Goal: Task Accomplishment & Management: Use online tool/utility

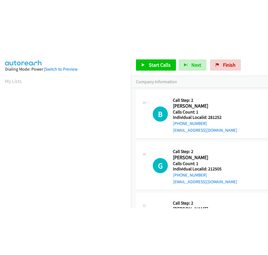
scroll to position [1329, 0]
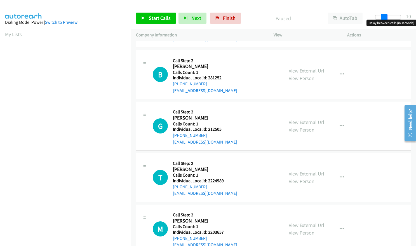
drag, startPoint x: 379, startPoint y: 19, endPoint x: 388, endPoint y: 19, distance: 8.4
click at [388, 19] on div at bounding box center [388, 17] width 26 height 4
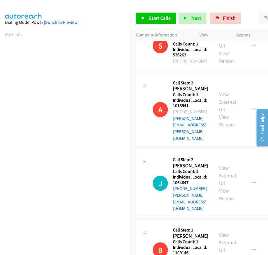
scroll to position [747, 0]
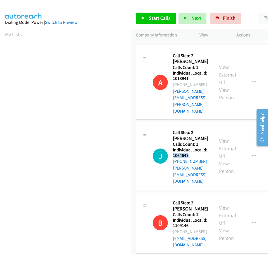
drag, startPoint x: 173, startPoint y: 63, endPoint x: 191, endPoint y: 63, distance: 17.6
click at [191, 147] on h5 "Individual Localid: 1064647" at bounding box center [191, 152] width 36 height 11
copy h5 "1064647"
drag, startPoint x: 174, startPoint y: 176, endPoint x: 191, endPoint y: 176, distance: 17.1
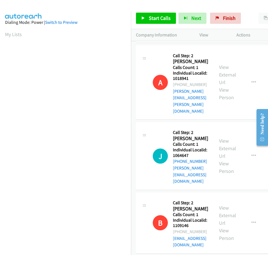
copy h5 "4203952"
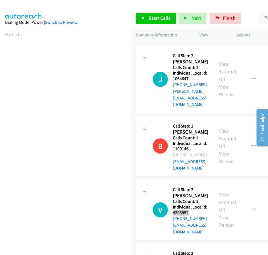
scroll to position [823, 0]
drag, startPoint x: 173, startPoint y: 157, endPoint x: 190, endPoint y: 156, distance: 16.2
copy h5 "2388507"
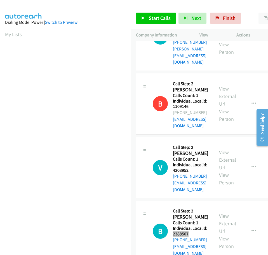
scroll to position [872, 0]
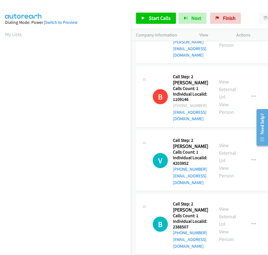
drag, startPoint x: 173, startPoint y: 164, endPoint x: 189, endPoint y: 164, distance: 15.4
copy h5 "4203458"
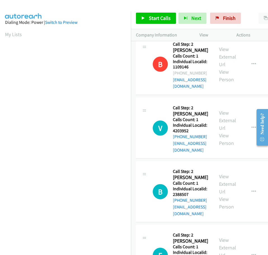
scroll to position [907, 0]
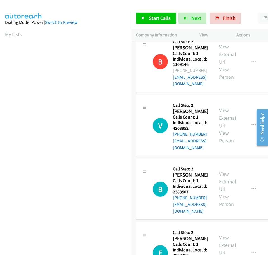
drag, startPoint x: 173, startPoint y: 187, endPoint x: 190, endPoint y: 185, distance: 16.9
copy h5 "561374"
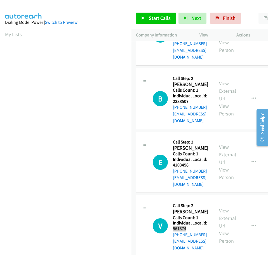
scroll to position [998, 0]
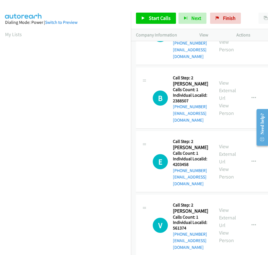
drag, startPoint x: 173, startPoint y: 152, endPoint x: 190, endPoint y: 151, distance: 16.8
copy h5 "5025754"
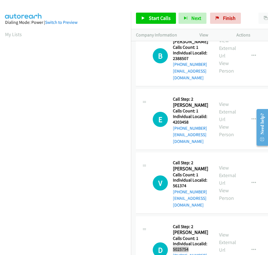
scroll to position [1054, 0]
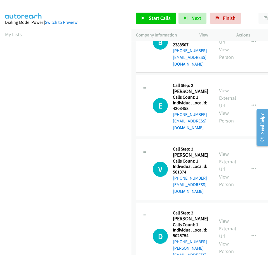
drag, startPoint x: 173, startPoint y: 154, endPoint x: 191, endPoint y: 152, distance: 17.4
copy h5 "5183216"
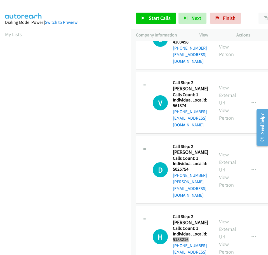
scroll to position [1145, 0]
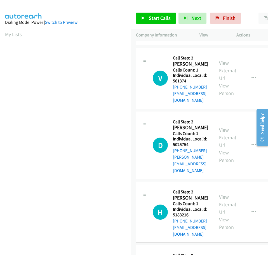
drag, startPoint x: 173, startPoint y: 120, endPoint x: 188, endPoint y: 120, distance: 14.8
copy h5 "5104411"
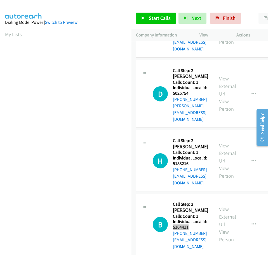
scroll to position [1215, 0]
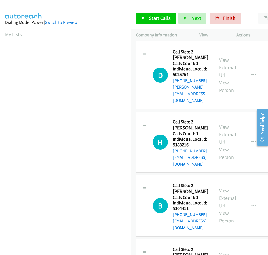
drag, startPoint x: 173, startPoint y: 107, endPoint x: 190, endPoint y: 108, distance: 16.5
copy h5 "3384620"
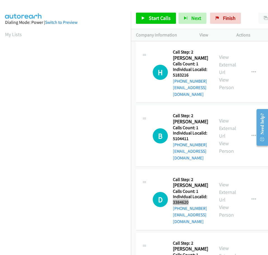
scroll to position [1285, 0]
drag, startPoint x: 173, startPoint y: 94, endPoint x: 192, endPoint y: 93, distance: 18.8
copy h5 "3384993"
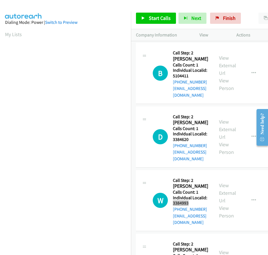
scroll to position [1348, 0]
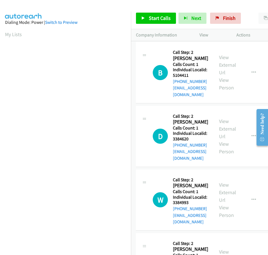
drag, startPoint x: 173, startPoint y: 144, endPoint x: 186, endPoint y: 144, distance: 12.3
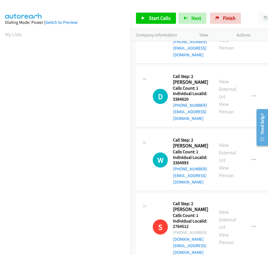
scroll to position [1390, 0]
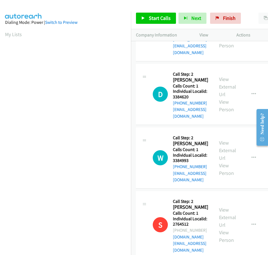
drag, startPoint x: 174, startPoint y: 160, endPoint x: 189, endPoint y: 159, distance: 15.1
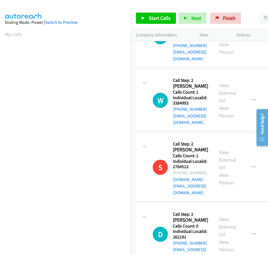
scroll to position [1481, 0]
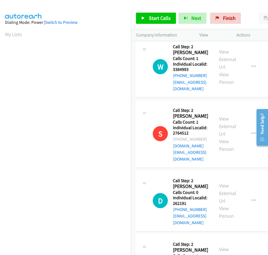
drag, startPoint x: 173, startPoint y: 125, endPoint x: 189, endPoint y: 126, distance: 16.0
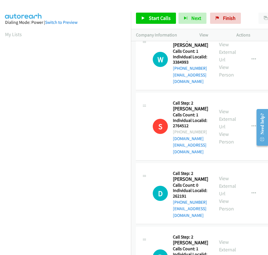
scroll to position [1495, 0]
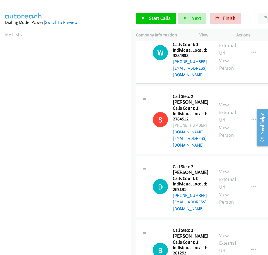
drag, startPoint x: 173, startPoint y: 167, endPoint x: 191, endPoint y: 168, distance: 17.9
drag, startPoint x: 173, startPoint y: 225, endPoint x: 189, endPoint y: 224, distance: 16.2
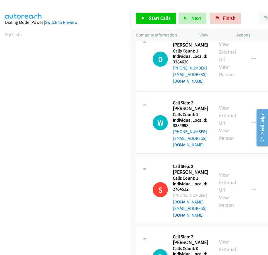
scroll to position [1418, 0]
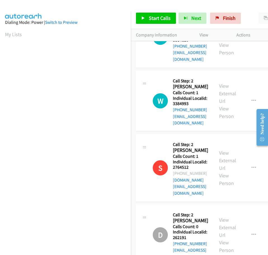
scroll to position [1453, 0]
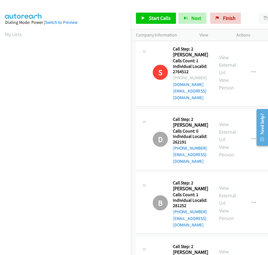
scroll to position [1539, 0]
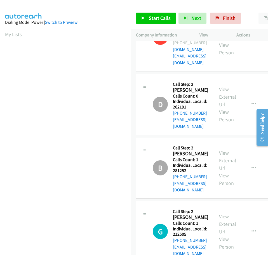
scroll to position [1616, 0]
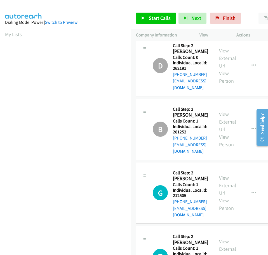
drag, startPoint x: 173, startPoint y: 161, endPoint x: 190, endPoint y: 160, distance: 16.5
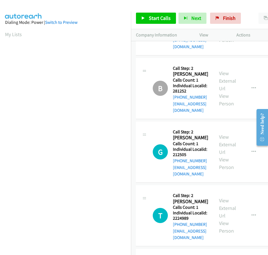
scroll to position [1659, 0]
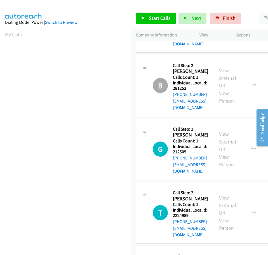
drag, startPoint x: 173, startPoint y: 176, endPoint x: 192, endPoint y: 174, distance: 19.1
drag, startPoint x: 173, startPoint y: 231, endPoint x: 193, endPoint y: 231, distance: 19.9
click at [162, 17] on span "Start Calls" at bounding box center [160, 18] width 22 height 6
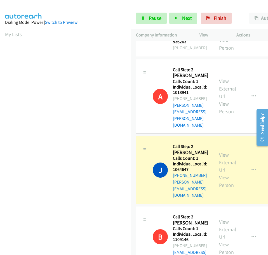
scroll to position [59, 0]
click at [159, 18] on span "Pause" at bounding box center [155, 18] width 13 height 6
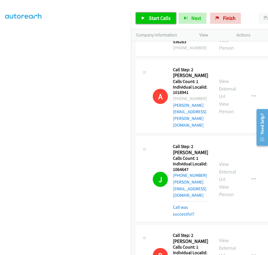
click at [150, 18] on span "Start Calls" at bounding box center [160, 18] width 22 height 6
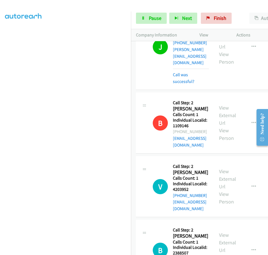
scroll to position [865, 0]
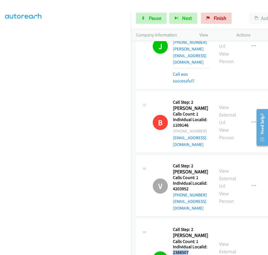
drag, startPoint x: 173, startPoint y: 126, endPoint x: 189, endPoint y: 124, distance: 16.4
click at [190, 244] on h5 "Individual Localid: 2388507" at bounding box center [191, 249] width 36 height 11
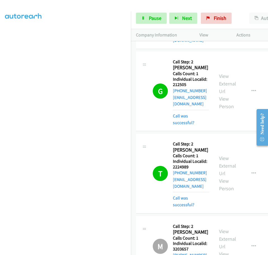
scroll to position [1802, 0]
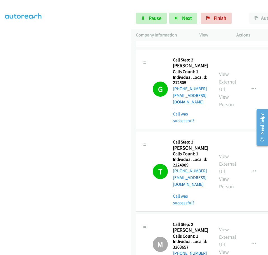
drag, startPoint x: 173, startPoint y: 211, endPoint x: 191, endPoint y: 210, distance: 17.9
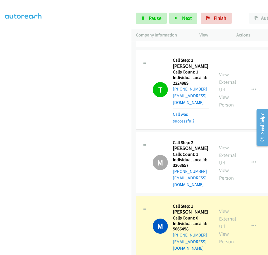
scroll to position [1886, 0]
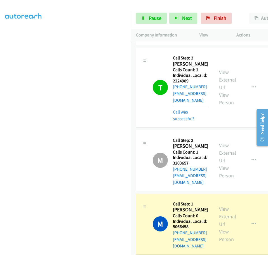
drag, startPoint x: 173, startPoint y: 184, endPoint x: 190, endPoint y: 183, distance: 16.3
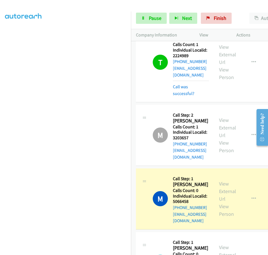
scroll to position [1914, 0]
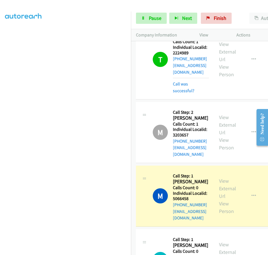
drag, startPoint x: 174, startPoint y: 206, endPoint x: 191, endPoint y: 206, distance: 17.1
click at [147, 15] on link "Pause" at bounding box center [151, 18] width 31 height 11
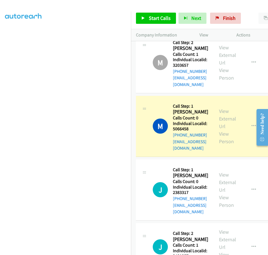
scroll to position [1984, 0]
drag, startPoint x: 173, startPoint y: 193, endPoint x: 191, endPoint y: 193, distance: 17.9
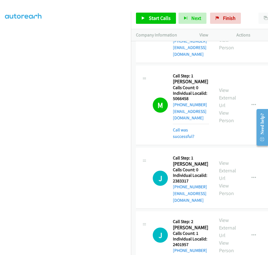
scroll to position [2052, 0]
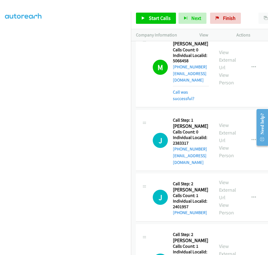
drag, startPoint x: 173, startPoint y: 195, endPoint x: 190, endPoint y: 194, distance: 17.4
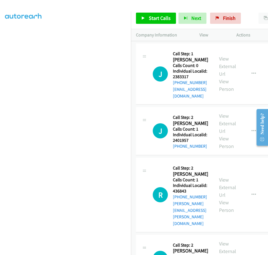
scroll to position [2122, 0]
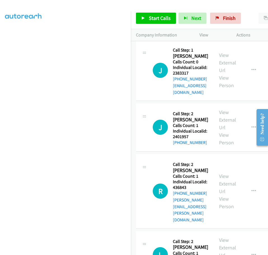
drag, startPoint x: 174, startPoint y: 182, endPoint x: 189, endPoint y: 182, distance: 14.8
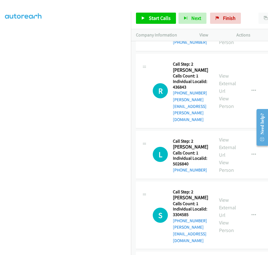
scroll to position [2234, 0]
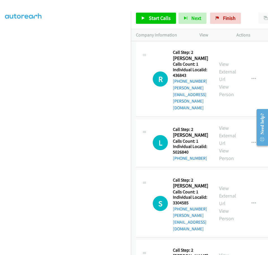
drag, startPoint x: 173, startPoint y: 126, endPoint x: 187, endPoint y: 127, distance: 14.3
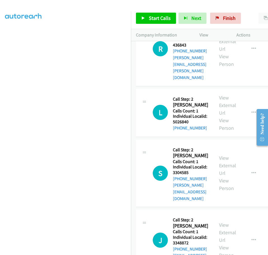
scroll to position [2276, 0]
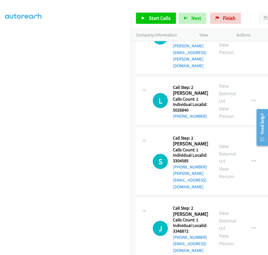
drag, startPoint x: 173, startPoint y: 142, endPoint x: 192, endPoint y: 141, distance: 19.0
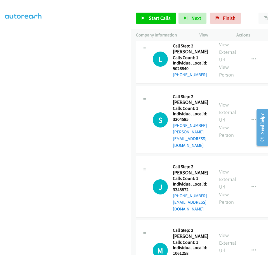
scroll to position [2325, 0]
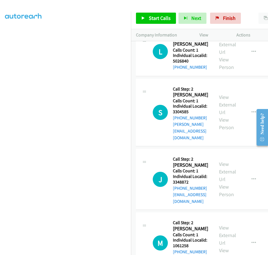
drag, startPoint x: 173, startPoint y: 150, endPoint x: 186, endPoint y: 149, distance: 13.2
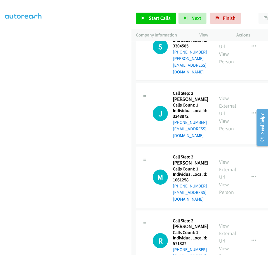
scroll to position [2402, 0]
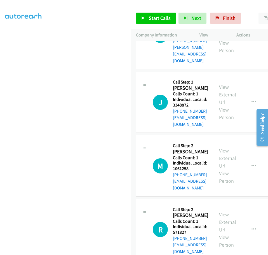
drag, startPoint x: 174, startPoint y: 129, endPoint x: 190, endPoint y: 129, distance: 15.9
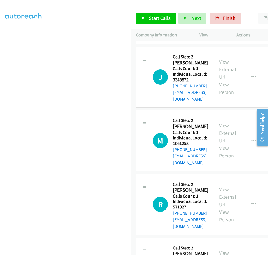
scroll to position [2437, 0]
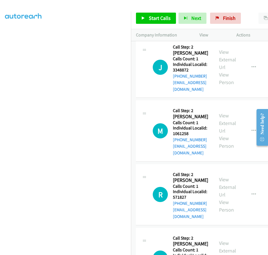
drag, startPoint x: 173, startPoint y: 151, endPoint x: 190, endPoint y: 150, distance: 16.8
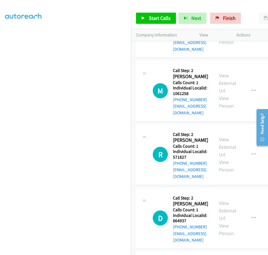
drag, startPoint x: 173, startPoint y: 225, endPoint x: 189, endPoint y: 224, distance: 16.0
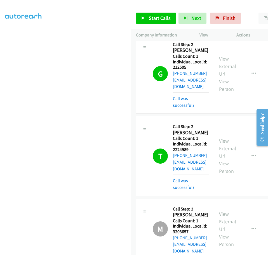
scroll to position [1840, 0]
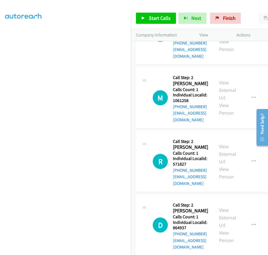
scroll to position [2484, 0]
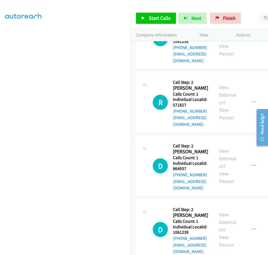
scroll to position [2539, 0]
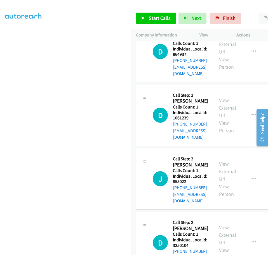
scroll to position [2647, 0]
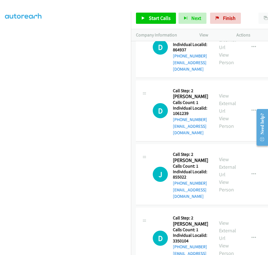
drag, startPoint x: 173, startPoint y: 112, endPoint x: 192, endPoint y: 112, distance: 18.7
drag, startPoint x: 174, startPoint y: 167, endPoint x: 192, endPoint y: 168, distance: 18.2
drag, startPoint x: 173, startPoint y: 225, endPoint x: 189, endPoint y: 224, distance: 16.0
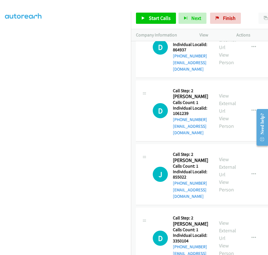
click at [164, 18] on span "Start Calls" at bounding box center [160, 18] width 22 height 6
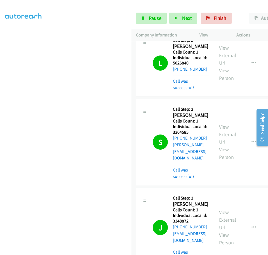
scroll to position [2360, 0]
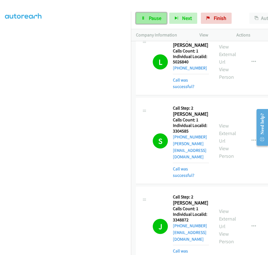
click at [153, 22] on link "Pause" at bounding box center [151, 18] width 31 height 11
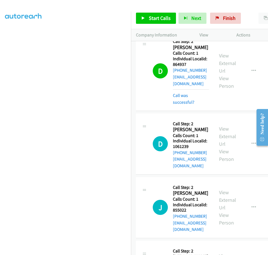
scroll to position [2773, 0]
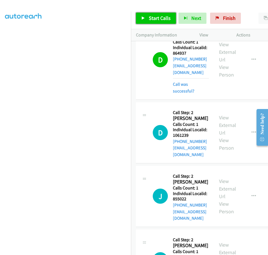
click at [159, 18] on span "Start Calls" at bounding box center [160, 18] width 22 height 6
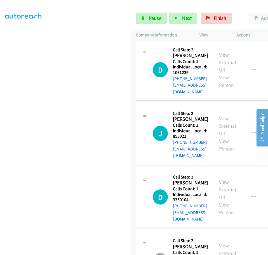
scroll to position [2857, 0]
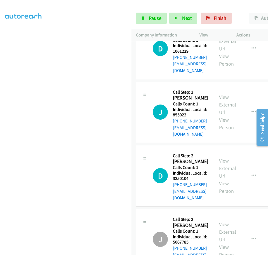
drag, startPoint x: 173, startPoint y: 166, endPoint x: 190, endPoint y: 166, distance: 17.1
drag, startPoint x: 172, startPoint y: 224, endPoint x: 183, endPoint y: 224, distance: 10.9
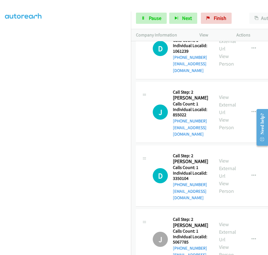
drag, startPoint x: 173, startPoint y: 224, endPoint x: 189, endPoint y: 224, distance: 15.7
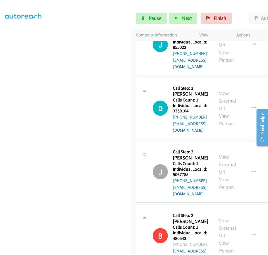
scroll to position [2934, 0]
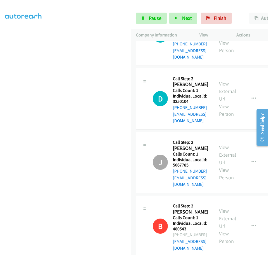
drag, startPoint x: 173, startPoint y: 204, endPoint x: 189, endPoint y: 204, distance: 15.7
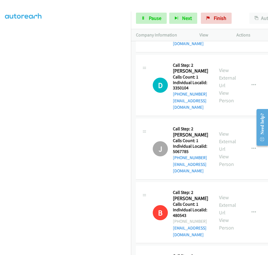
scroll to position [3004, 0]
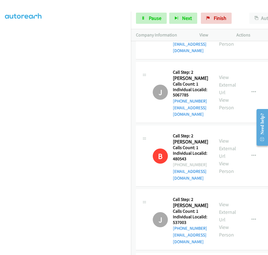
drag, startPoint x: 173, startPoint y: 191, endPoint x: 187, endPoint y: 191, distance: 14.3
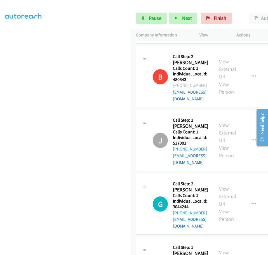
scroll to position [3095, 0]
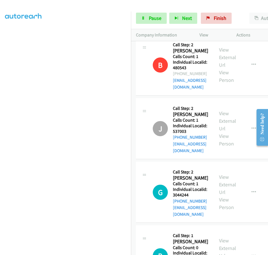
drag, startPoint x: 174, startPoint y: 157, endPoint x: 192, endPoint y: 157, distance: 17.9
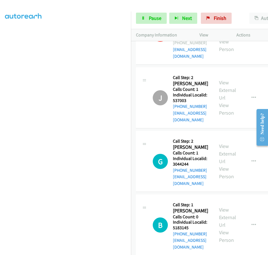
scroll to position [3130, 0]
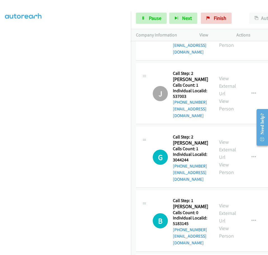
drag, startPoint x: 173, startPoint y: 180, endPoint x: 191, endPoint y: 179, distance: 18.5
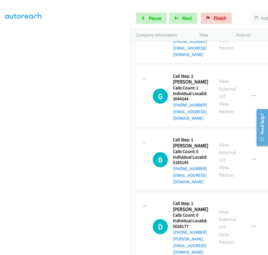
scroll to position [3235, 0]
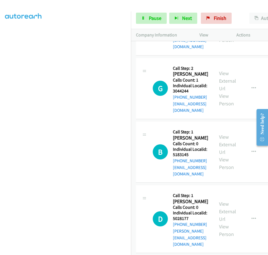
drag, startPoint x: 173, startPoint y: 153, endPoint x: 190, endPoint y: 154, distance: 17.4
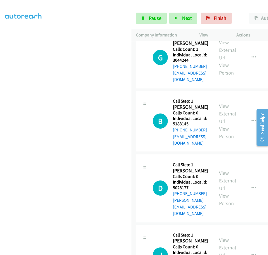
scroll to position [3270, 0]
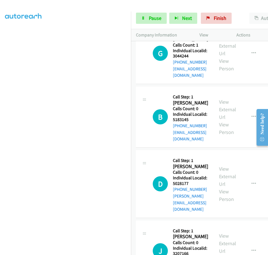
drag, startPoint x: 173, startPoint y: 176, endPoint x: 190, endPoint y: 176, distance: 17.6
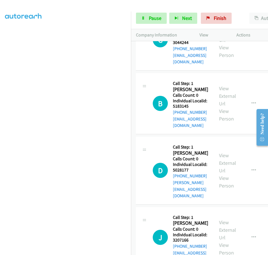
scroll to position [3319, 0]
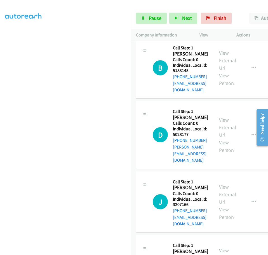
drag, startPoint x: 174, startPoint y: 184, endPoint x: 192, endPoint y: 183, distance: 18.0
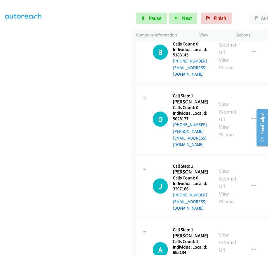
drag, startPoint x: 173, startPoint y: 226, endPoint x: 193, endPoint y: 225, distance: 19.9
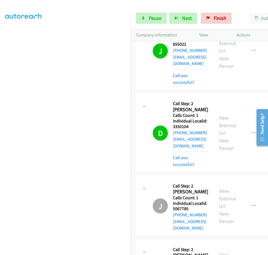
scroll to position [2946, 0]
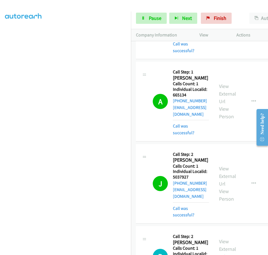
scroll to position [3586, 0]
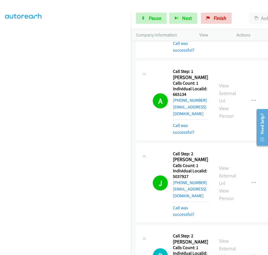
drag, startPoint x: 173, startPoint y: 116, endPoint x: 188, endPoint y: 115, distance: 14.8
drag, startPoint x: 173, startPoint y: 172, endPoint x: 179, endPoint y: 171, distance: 6.4
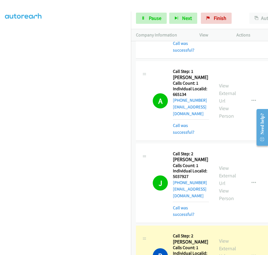
scroll to position [3600, 0]
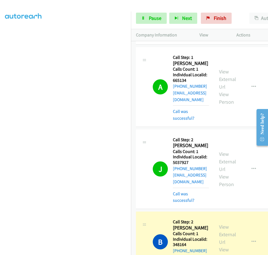
drag, startPoint x: 173, startPoint y: 215, endPoint x: 191, endPoint y: 214, distance: 17.4
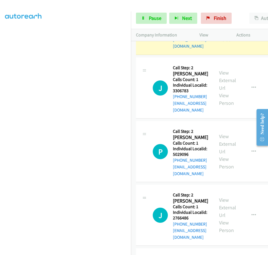
scroll to position [3829, 0]
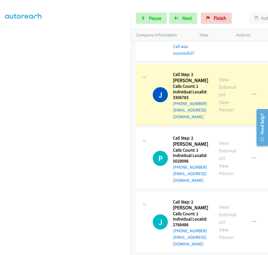
drag, startPoint x: 173, startPoint y: 111, endPoint x: 191, endPoint y: 111, distance: 18.5
drag, startPoint x: 173, startPoint y: 169, endPoint x: 193, endPoint y: 168, distance: 19.9
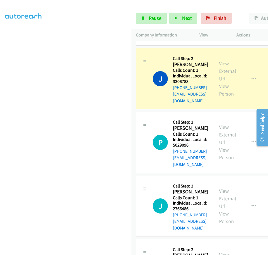
scroll to position [3886, 0]
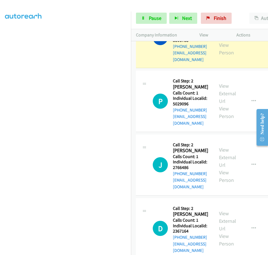
drag, startPoint x: 173, startPoint y: 168, endPoint x: 190, endPoint y: 168, distance: 17.6
drag, startPoint x: 174, startPoint y: 224, endPoint x: 192, endPoint y: 224, distance: 18.7
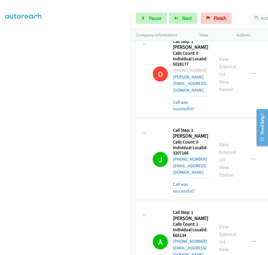
scroll to position [3443, 0]
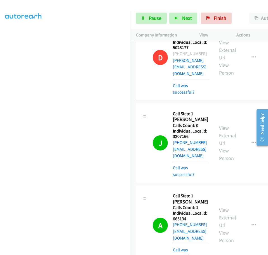
scroll to position [3464, 0]
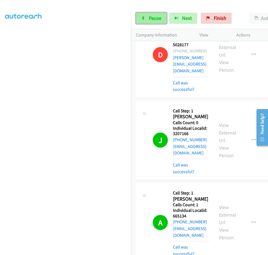
click at [152, 21] on span "Pause" at bounding box center [155, 18] width 13 height 6
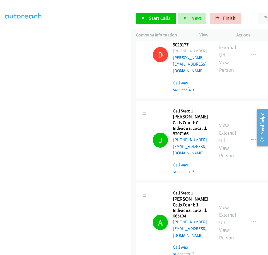
drag, startPoint x: 253, startPoint y: 163, endPoint x: 252, endPoint y: 165, distance: 3.0
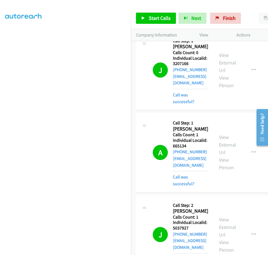
scroll to position [3541, 0]
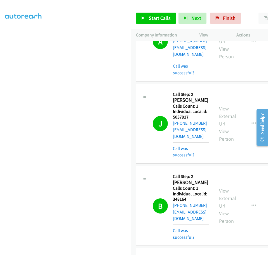
scroll to position [3660, 0]
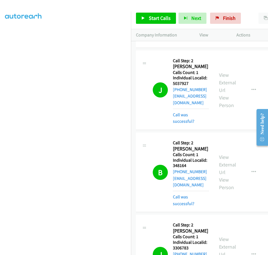
scroll to position [3688, 0]
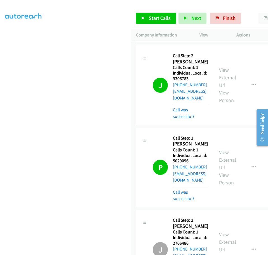
scroll to position [3863, 0]
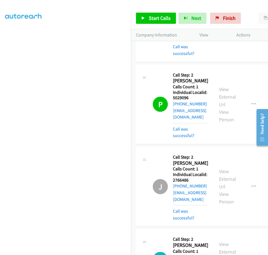
scroll to position [3912, 0]
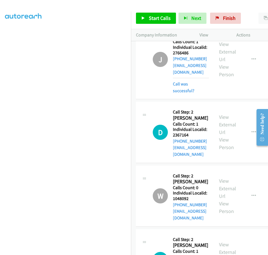
scroll to position [4038, 0]
drag, startPoint x: 173, startPoint y: 166, endPoint x: 192, endPoint y: 164, distance: 18.6
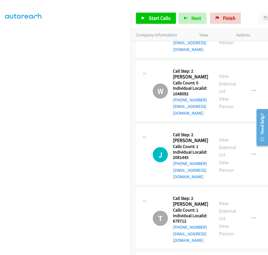
scroll to position [4143, 0]
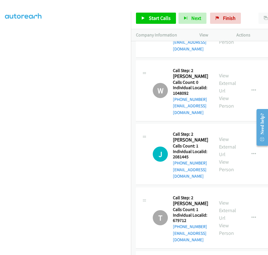
drag, startPoint x: 173, startPoint y: 117, endPoint x: 190, endPoint y: 119, distance: 17.4
drag, startPoint x: 173, startPoint y: 175, endPoint x: 190, endPoint y: 174, distance: 16.8
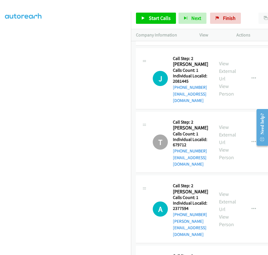
scroll to position [4219, 0]
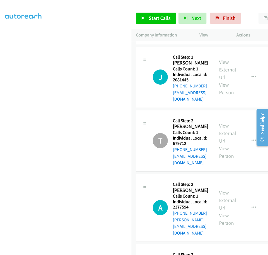
drag, startPoint x: 173, startPoint y: 155, endPoint x: 192, endPoint y: 155, distance: 19.0
drag, startPoint x: 174, startPoint y: 211, endPoint x: 190, endPoint y: 210, distance: 16.9
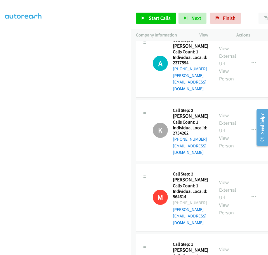
scroll to position [4371, 0]
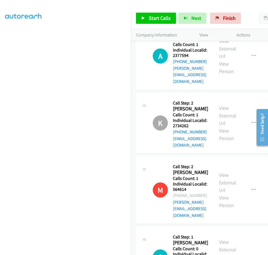
drag, startPoint x: 173, startPoint y: 117, endPoint x: 186, endPoint y: 117, distance: 13.4
drag, startPoint x: 173, startPoint y: 174, endPoint x: 189, endPoint y: 173, distance: 15.7
drag, startPoint x: 173, startPoint y: 224, endPoint x: 191, endPoint y: 224, distance: 18.5
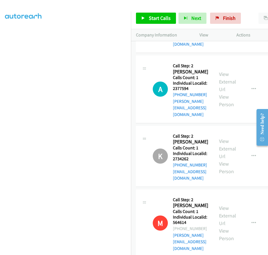
scroll to position [4329, 0]
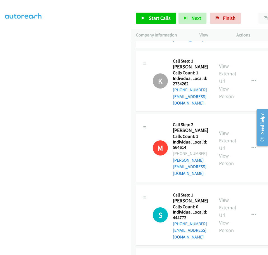
scroll to position [4428, 0]
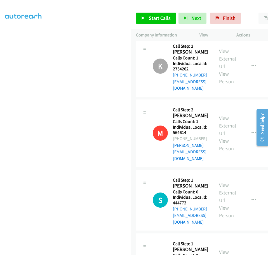
drag, startPoint x: 173, startPoint y: 225, endPoint x: 188, endPoint y: 224, distance: 15.4
click at [161, 18] on span "Start Calls" at bounding box center [160, 18] width 22 height 6
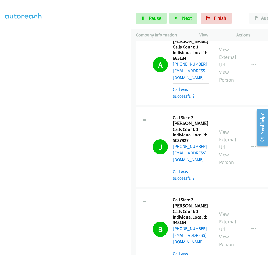
scroll to position [3609, 0]
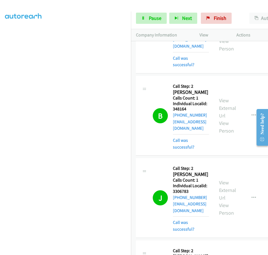
scroll to position [3742, 0]
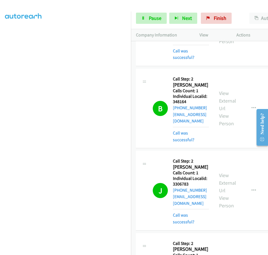
drag, startPoint x: 173, startPoint y: 74, endPoint x: 191, endPoint y: 74, distance: 17.4
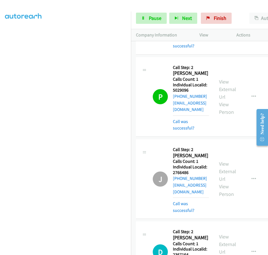
scroll to position [3924, 0]
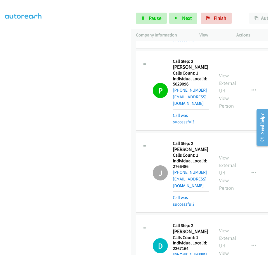
drag, startPoint x: 173, startPoint y: 75, endPoint x: 189, endPoint y: 75, distance: 15.7
click at [154, 20] on span "Pause" at bounding box center [155, 18] width 13 height 6
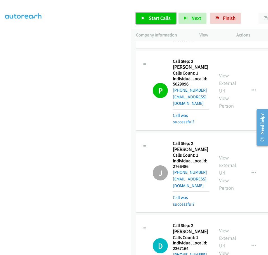
click at [155, 20] on span "Start Calls" at bounding box center [160, 18] width 22 height 6
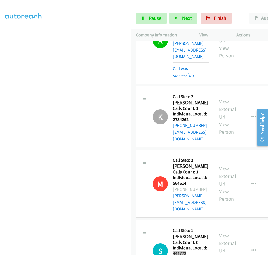
scroll to position [4416, 0]
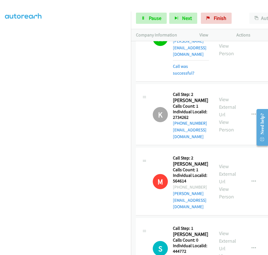
drag, startPoint x: 173, startPoint y: 131, endPoint x: 190, endPoint y: 131, distance: 17.1
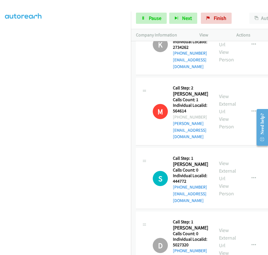
scroll to position [4493, 0]
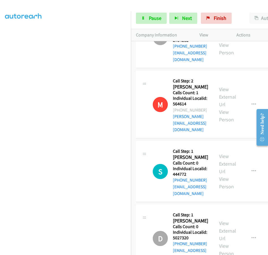
drag, startPoint x: 173, startPoint y: 162, endPoint x: 191, endPoint y: 162, distance: 18.2
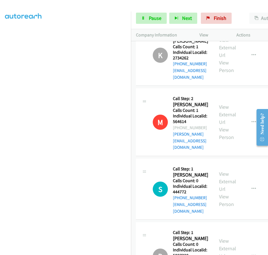
scroll to position [4472, 0]
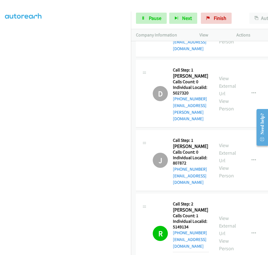
scroll to position [4638, 0]
drag, startPoint x: 173, startPoint y: 143, endPoint x: 190, endPoint y: 143, distance: 17.1
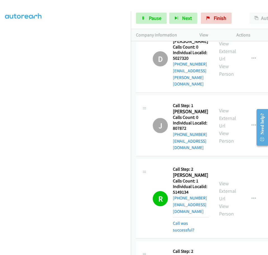
scroll to position [4673, 0]
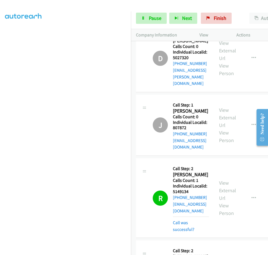
drag, startPoint x: 173, startPoint y: 165, endPoint x: 191, endPoint y: 165, distance: 17.3
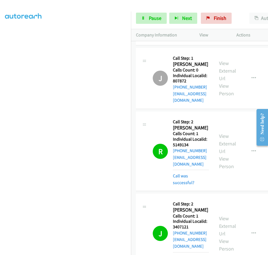
scroll to position [4722, 0]
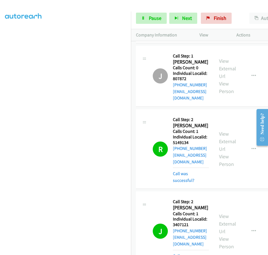
drag, startPoint x: 174, startPoint y: 173, endPoint x: 188, endPoint y: 173, distance: 14.0
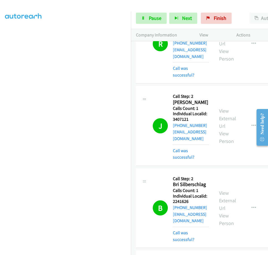
scroll to position [4834, 0]
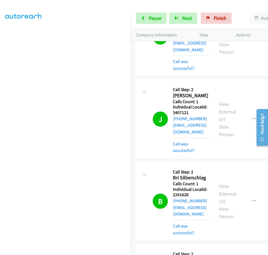
drag, startPoint x: 173, startPoint y: 118, endPoint x: 192, endPoint y: 118, distance: 18.5
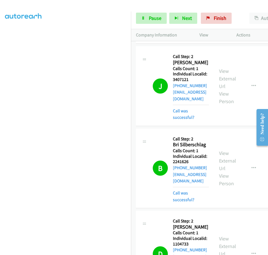
scroll to position [4869, 0]
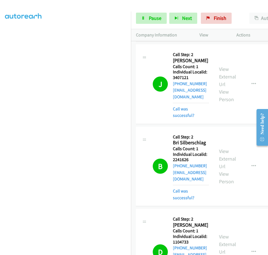
drag, startPoint x: 173, startPoint y: 140, endPoint x: 190, endPoint y: 138, distance: 16.5
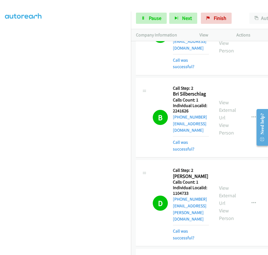
scroll to position [4918, 0]
drag, startPoint x: 172, startPoint y: 148, endPoint x: 183, endPoint y: 148, distance: 10.6
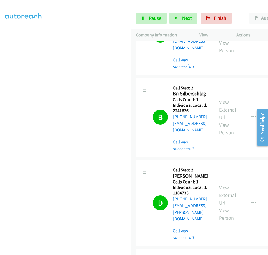
drag, startPoint x: 173, startPoint y: 148, endPoint x: 190, endPoint y: 147, distance: 17.1
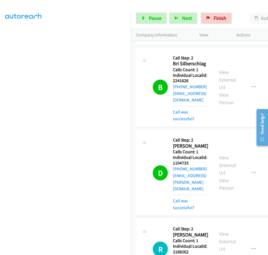
scroll to position [4955, 0]
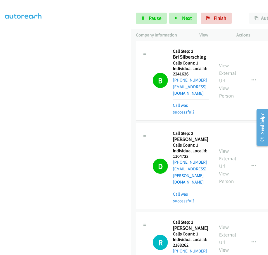
drag, startPoint x: 173, startPoint y: 168, endPoint x: 190, endPoint y: 168, distance: 17.3
drag, startPoint x: 173, startPoint y: 225, endPoint x: 192, endPoint y: 224, distance: 18.8
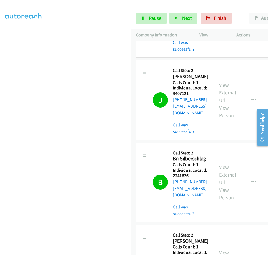
scroll to position [4850, 0]
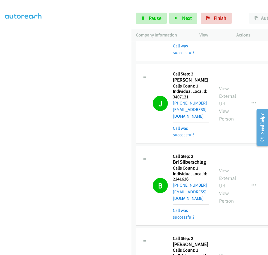
drag, startPoint x: 254, startPoint y: 153, endPoint x: 252, endPoint y: 157, distance: 4.4
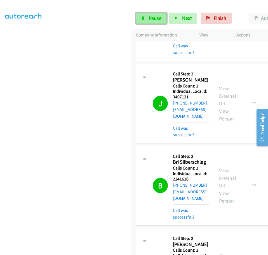
click at [155, 19] on span "Pause" at bounding box center [155, 18] width 13 height 6
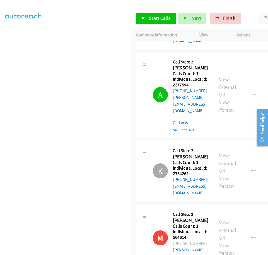
scroll to position [4367, 0]
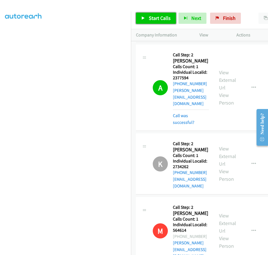
click at [150, 20] on span "Start Calls" at bounding box center [160, 18] width 22 height 6
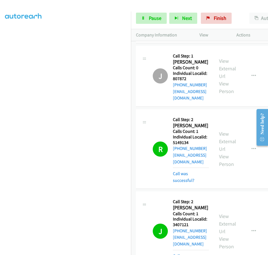
scroll to position [4724, 0]
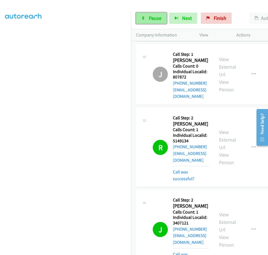
click at [157, 14] on link "Pause" at bounding box center [151, 18] width 31 height 11
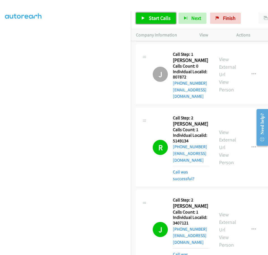
click at [150, 16] on span "Start Calls" at bounding box center [160, 18] width 22 height 6
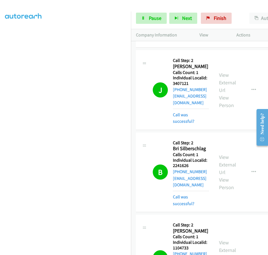
scroll to position [4871, 0]
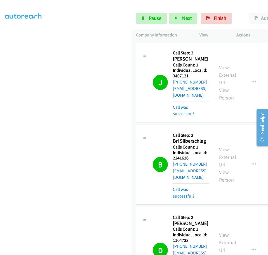
drag, startPoint x: 173, startPoint y: 71, endPoint x: 190, endPoint y: 71, distance: 16.5
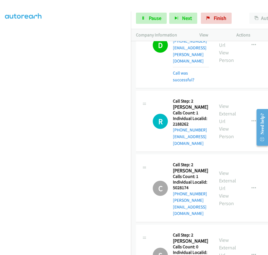
scroll to position [5045, 0]
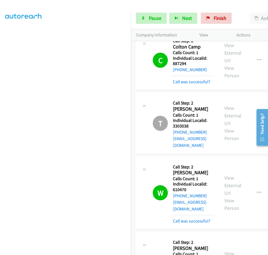
scroll to position [5108, 0]
click at [155, 18] on span "Pause" at bounding box center [155, 18] width 13 height 6
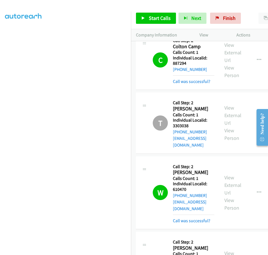
drag, startPoint x: 173, startPoint y: 86, endPoint x: 190, endPoint y: 85, distance: 16.5
drag, startPoint x: 173, startPoint y: 143, endPoint x: 191, endPoint y: 141, distance: 17.7
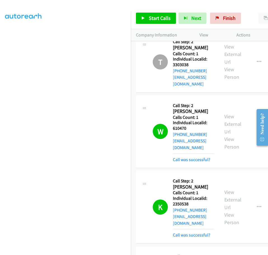
scroll to position [5171, 0]
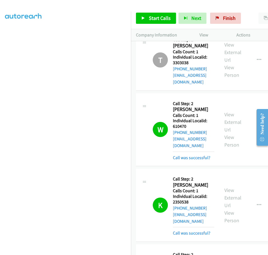
drag, startPoint x: 173, startPoint y: 136, endPoint x: 190, endPoint y: 136, distance: 17.3
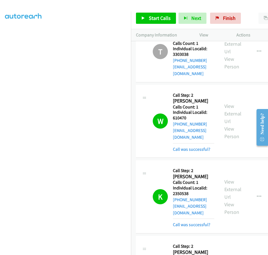
scroll to position [5185, 0]
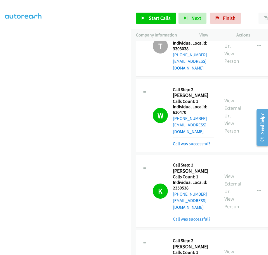
drag, startPoint x: 173, startPoint y: 179, endPoint x: 191, endPoint y: 178, distance: 17.9
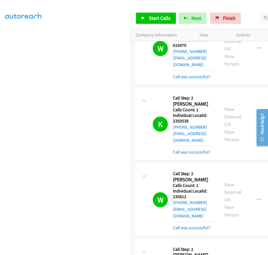
scroll to position [5255, 0]
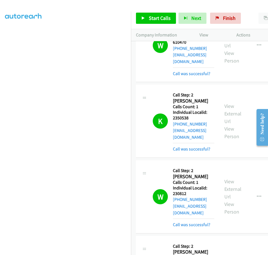
drag, startPoint x: 173, startPoint y: 167, endPoint x: 192, endPoint y: 166, distance: 19.3
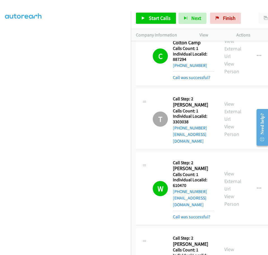
scroll to position [5113, 0]
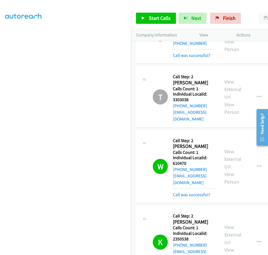
scroll to position [5120, 0]
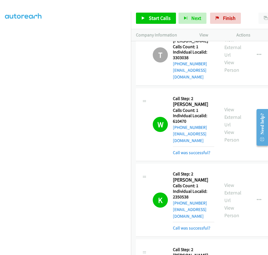
scroll to position [5183, 0]
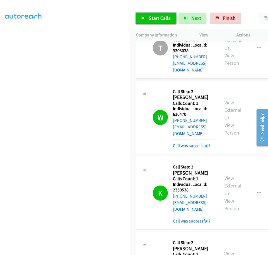
click at [159, 16] on span "Start Calls" at bounding box center [160, 18] width 22 height 6
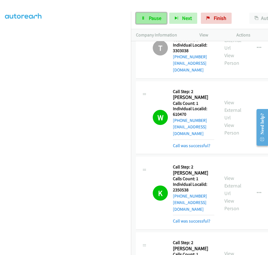
click at [154, 19] on span "Pause" at bounding box center [155, 18] width 13 height 6
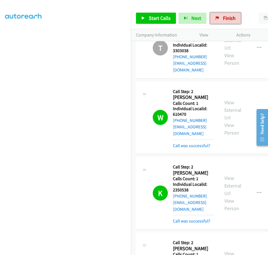
drag, startPoint x: 231, startPoint y: 18, endPoint x: 161, endPoint y: 16, distance: 69.4
click at [230, 18] on span "Finish" at bounding box center [229, 18] width 13 height 6
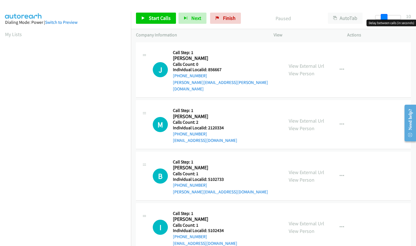
drag, startPoint x: 378, startPoint y: 17, endPoint x: 386, endPoint y: 15, distance: 8.2
click at [386, 15] on span at bounding box center [384, 17] width 7 height 7
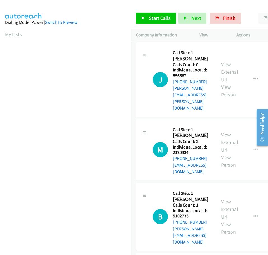
scroll to position [59, 0]
drag, startPoint x: 174, startPoint y: 76, endPoint x: 190, endPoint y: 75, distance: 16.2
click at [190, 75] on h5 "Individual Localid: 856667" at bounding box center [192, 72] width 38 height 11
click at [171, 82] on div "J Callback Scheduled Call Step: 1 Jacob Graham America/Chicago Calls Count: 0 I…" at bounding box center [182, 79] width 58 height 64
drag, startPoint x: 173, startPoint y: 76, endPoint x: 190, endPoint y: 75, distance: 17.6
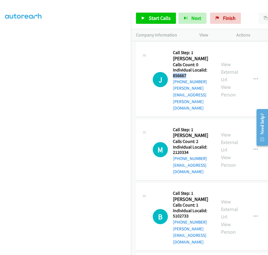
click at [190, 75] on h5 "Individual Localid: 856667" at bounding box center [192, 72] width 38 height 11
copy h5 "856667"
drag, startPoint x: 173, startPoint y: 132, endPoint x: 191, endPoint y: 132, distance: 18.5
click at [191, 144] on h5 "Individual Localid: 2120334" at bounding box center [192, 149] width 38 height 11
copy h5 "2120334"
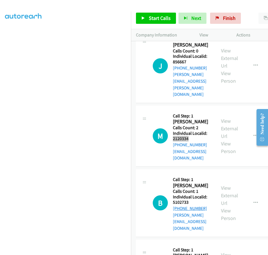
scroll to position [14, 0]
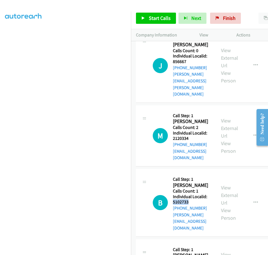
drag, startPoint x: 173, startPoint y: 175, endPoint x: 191, endPoint y: 175, distance: 18.2
click at [191, 194] on h5 "Individual Localid: 5102733" at bounding box center [192, 199] width 38 height 11
copy h5 "5102733"
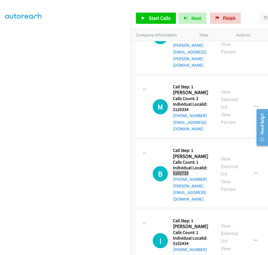
scroll to position [49, 0]
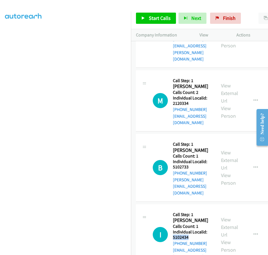
drag, startPoint x: 174, startPoint y: 197, endPoint x: 191, endPoint y: 197, distance: 17.3
click at [191, 229] on h5 "Individual Localid: 5102434" at bounding box center [192, 234] width 38 height 11
copy h5 "5102434"
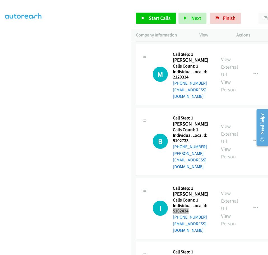
scroll to position [98, 0]
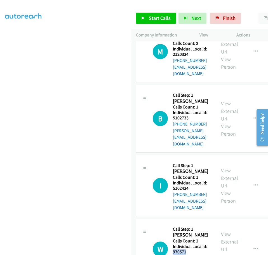
drag, startPoint x: 173, startPoint y: 204, endPoint x: 189, endPoint y: 204, distance: 15.4
click at [189, 243] on h5 "Individual Localid: 970571" at bounding box center [192, 248] width 38 height 11
copy h5 "970571"
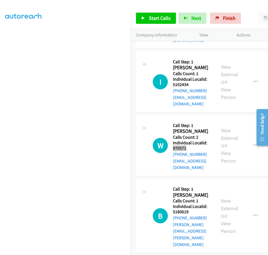
scroll to position [203, 0]
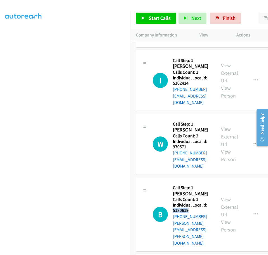
drag, startPoint x: 174, startPoint y: 156, endPoint x: 191, endPoint y: 156, distance: 17.6
click at [191, 202] on h5 "Individual Localid: 5180619" at bounding box center [192, 207] width 38 height 11
copy h5 "5180619"
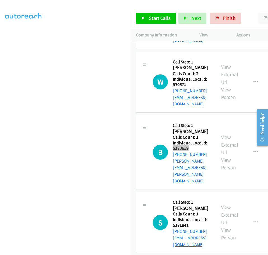
scroll to position [266, 0]
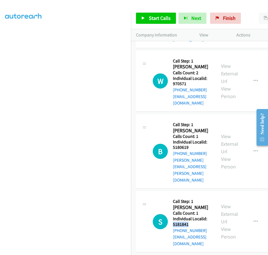
drag, startPoint x: 173, startPoint y: 151, endPoint x: 191, endPoint y: 150, distance: 17.9
click at [191, 216] on h5 "Individual Localid: 5181841" at bounding box center [192, 221] width 38 height 11
copy h5 "5181841"
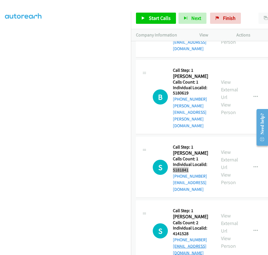
scroll to position [322, 0]
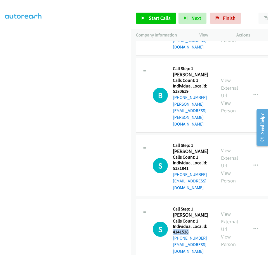
drag, startPoint x: 173, startPoint y: 153, endPoint x: 190, endPoint y: 152, distance: 17.4
click at [190, 223] on h5 "Individual Localid: 4141528" at bounding box center [192, 228] width 38 height 11
copy h5 "4141528"
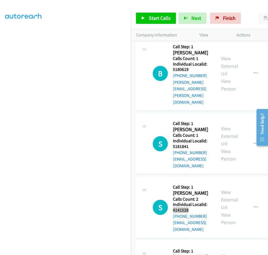
scroll to position [350, 0]
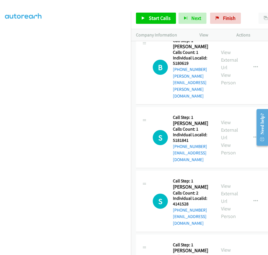
drag, startPoint x: 173, startPoint y: 181, endPoint x: 189, endPoint y: 180, distance: 16.0
copy h5 "351086"
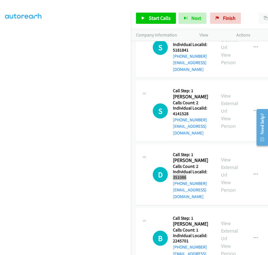
scroll to position [441, 0]
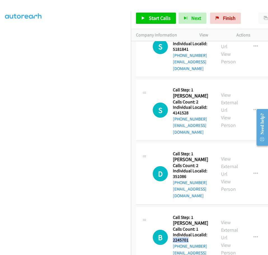
drag, startPoint x: 174, startPoint y: 147, endPoint x: 191, endPoint y: 147, distance: 17.6
click at [191, 232] on h5 "Individual Localid: 2245701" at bounding box center [192, 237] width 38 height 11
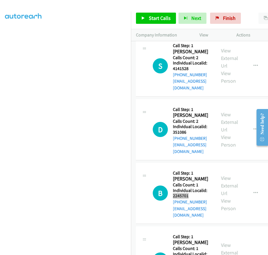
scroll to position [496, 0]
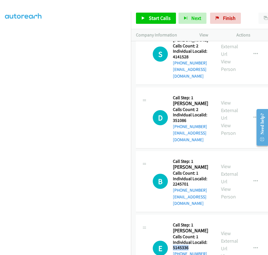
drag, startPoint x: 173, startPoint y: 148, endPoint x: 190, endPoint y: 147, distance: 16.8
click at [190, 239] on h5 "Individual Localid: 5145336" at bounding box center [192, 244] width 38 height 11
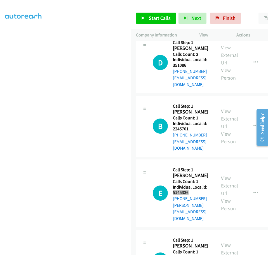
scroll to position [559, 0]
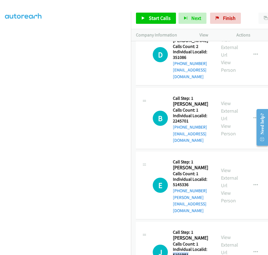
drag, startPoint x: 173, startPoint y: 142, endPoint x: 193, endPoint y: 140, distance: 19.6
click at [193, 246] on h5 "Individual Localid: 5101981" at bounding box center [192, 251] width 38 height 11
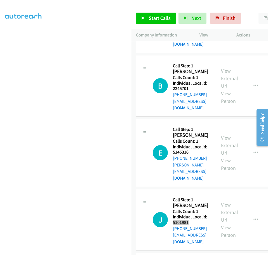
scroll to position [601, 0]
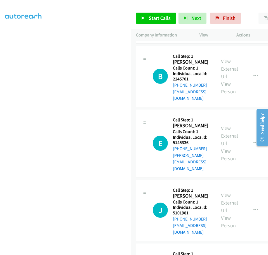
drag, startPoint x: 173, startPoint y: 157, endPoint x: 190, endPoint y: 158, distance: 16.8
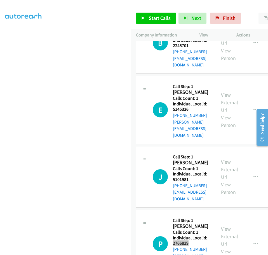
scroll to position [650, 0]
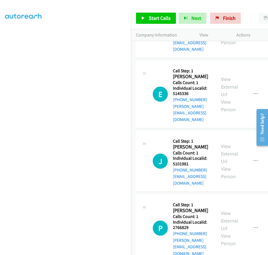
drag, startPoint x: 173, startPoint y: 165, endPoint x: 191, endPoint y: 165, distance: 18.2
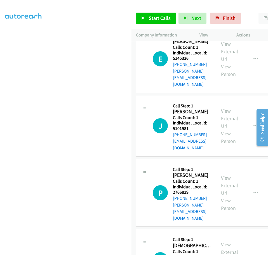
scroll to position [692, 0]
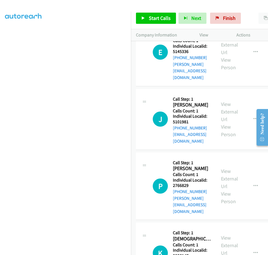
drag, startPoint x: 173, startPoint y: 180, endPoint x: 189, endPoint y: 179, distance: 16.5
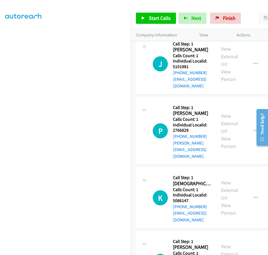
scroll to position [762, 0]
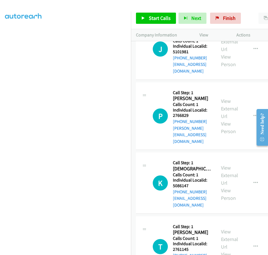
drag, startPoint x: 174, startPoint y: 166, endPoint x: 191, endPoint y: 167, distance: 17.6
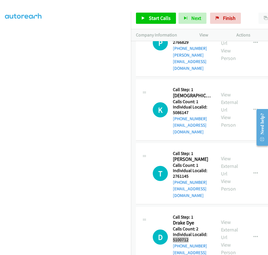
scroll to position [839, 0]
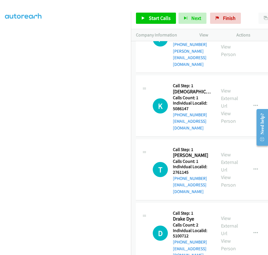
drag, startPoint x: 174, startPoint y: 148, endPoint x: 191, endPoint y: 147, distance: 17.1
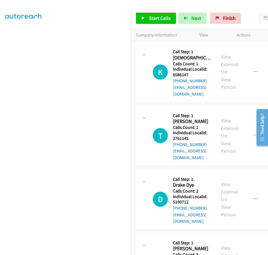
scroll to position [874, 0]
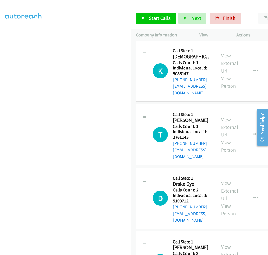
drag, startPoint x: 173, startPoint y: 170, endPoint x: 191, endPoint y: 169, distance: 18.2
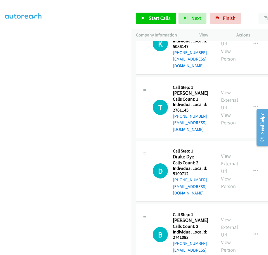
scroll to position [909, 0]
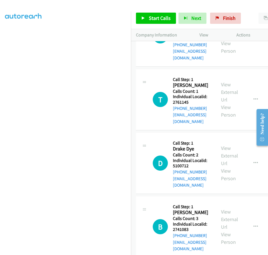
drag, startPoint x: 174, startPoint y: 190, endPoint x: 191, endPoint y: 192, distance: 17.2
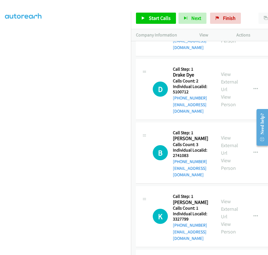
scroll to position [986, 0]
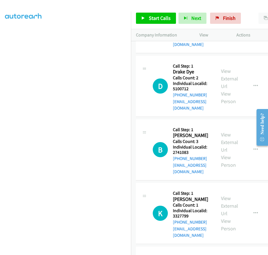
drag, startPoint x: 173, startPoint y: 171, endPoint x: 189, endPoint y: 170, distance: 15.9
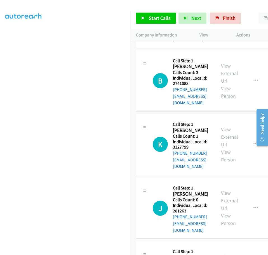
scroll to position [1056, 0]
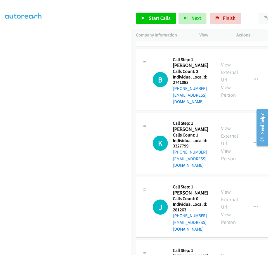
drag, startPoint x: 173, startPoint y: 159, endPoint x: 189, endPoint y: 157, distance: 16.0
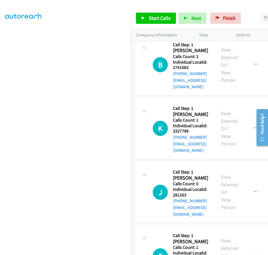
scroll to position [1070, 0]
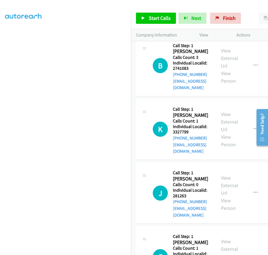
drag, startPoint x: 172, startPoint y: 200, endPoint x: 192, endPoint y: 199, distance: 20.1
drag, startPoint x: 173, startPoint y: 202, endPoint x: 192, endPoint y: 201, distance: 19.9
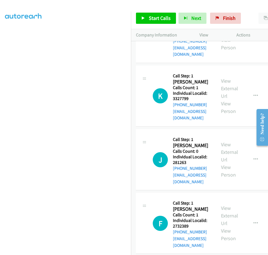
scroll to position [1105, 0]
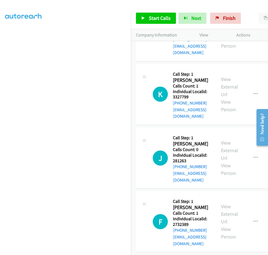
drag, startPoint x: 173, startPoint y: 223, endPoint x: 190, endPoint y: 220, distance: 17.6
click at [159, 18] on span "Start Calls" at bounding box center [160, 18] width 22 height 6
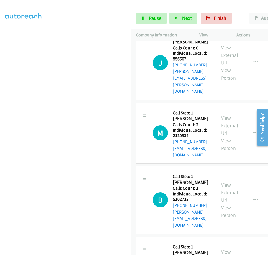
scroll to position [0, 0]
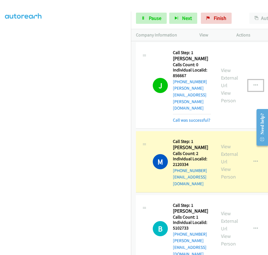
click at [258, 80] on button "button" at bounding box center [255, 85] width 15 height 11
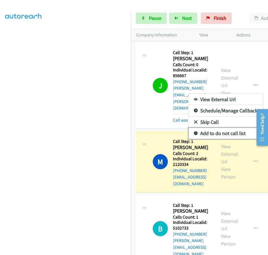
click at [194, 131] on icon at bounding box center [196, 133] width 4 height 4
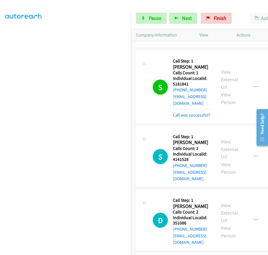
scroll to position [483, 0]
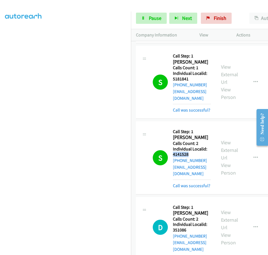
drag, startPoint x: 173, startPoint y: 76, endPoint x: 189, endPoint y: 76, distance: 15.9
click at [189, 146] on h5 "Individual Localid: 4141528" at bounding box center [192, 151] width 38 height 11
drag, startPoint x: 173, startPoint y: 143, endPoint x: 186, endPoint y: 143, distance: 12.6
click at [186, 221] on h5 "Individual Localid: 351086" at bounding box center [192, 226] width 38 height 11
drag, startPoint x: 174, startPoint y: 213, endPoint x: 189, endPoint y: 212, distance: 14.8
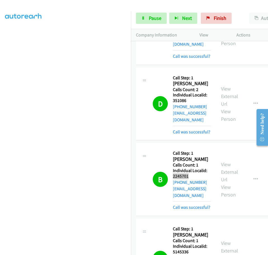
scroll to position [615, 0]
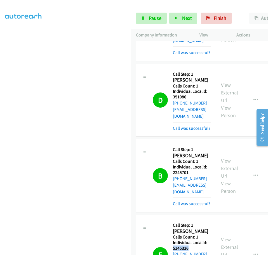
drag, startPoint x: 173, startPoint y: 148, endPoint x: 191, endPoint y: 148, distance: 17.6
click at [191, 239] on h5 "Individual Localid: 5145336" at bounding box center [192, 244] width 38 height 11
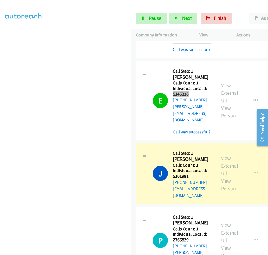
scroll to position [762, 0]
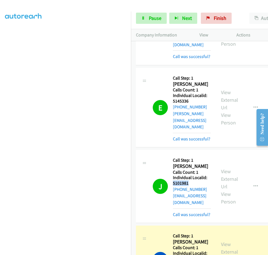
drag, startPoint x: 174, startPoint y: 70, endPoint x: 189, endPoint y: 70, distance: 15.4
click at [189, 175] on h5 "Individual Localid: 5101981" at bounding box center [192, 180] width 38 height 11
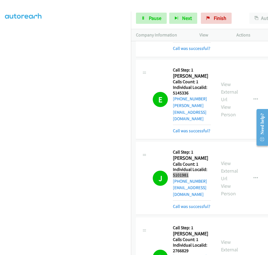
scroll to position [776, 0]
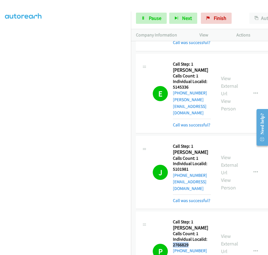
drag, startPoint x: 174, startPoint y: 125, endPoint x: 190, endPoint y: 126, distance: 15.9
click at [190, 236] on h5 "Individual Localid: 2766829" at bounding box center [192, 241] width 38 height 11
drag, startPoint x: 173, startPoint y: 194, endPoint x: 190, endPoint y: 195, distance: 16.2
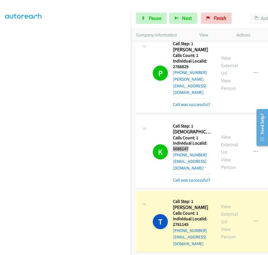
scroll to position [958, 0]
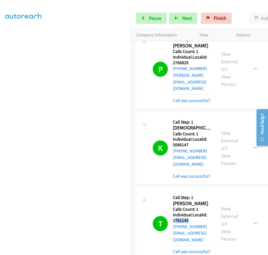
drag, startPoint x: 174, startPoint y: 82, endPoint x: 191, endPoint y: 81, distance: 17.4
click at [191, 212] on h5 "Individual Localid: 2761145" at bounding box center [192, 217] width 38 height 11
drag, startPoint x: 173, startPoint y: 81, endPoint x: 192, endPoint y: 81, distance: 18.7
click at [192, 212] on h5 "Individual Localid: 2761145" at bounding box center [192, 217] width 38 height 11
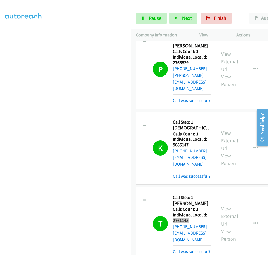
click at [253, 149] on div at bounding box center [260, 127] width 16 height 44
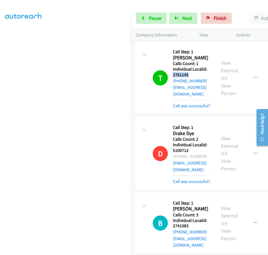
scroll to position [1105, 0]
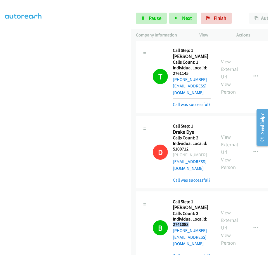
drag, startPoint x: 174, startPoint y: 72, endPoint x: 192, endPoint y: 70, distance: 18.8
click at [192, 216] on h5 "Individual Localid: 2741083" at bounding box center [192, 221] width 38 height 11
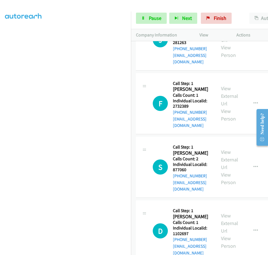
scroll to position [1427, 0]
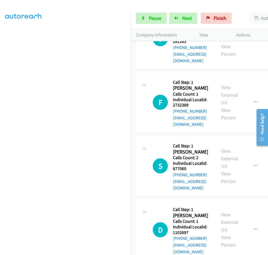
drag, startPoint x: 173, startPoint y: 161, endPoint x: 194, endPoint y: 160, distance: 21.8
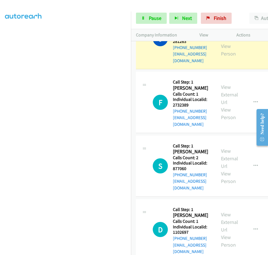
drag, startPoint x: 173, startPoint y: 218, endPoint x: 191, endPoint y: 217, distance: 17.6
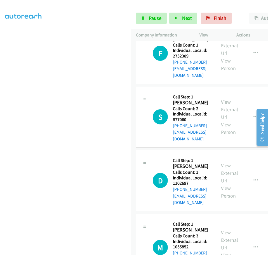
scroll to position [1508, 0]
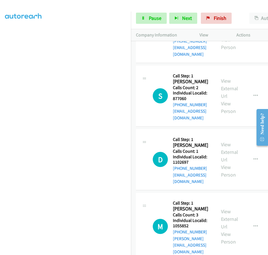
drag, startPoint x: 174, startPoint y: 205, endPoint x: 191, endPoint y: 205, distance: 17.6
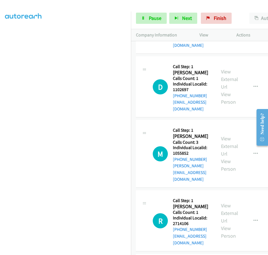
scroll to position [1604, 0]
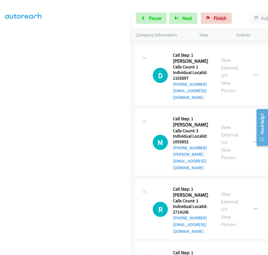
drag, startPoint x: 173, startPoint y: 178, endPoint x: 190, endPoint y: 177, distance: 16.5
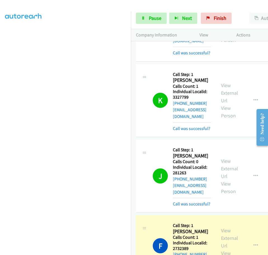
scroll to position [1311, 0]
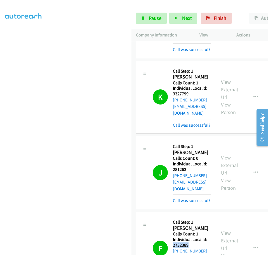
drag, startPoint x: 173, startPoint y: 73, endPoint x: 190, endPoint y: 73, distance: 17.3
click at [190, 236] on h5 "Individual Localid: 2732389" at bounding box center [192, 241] width 38 height 11
drag, startPoint x: 173, startPoint y: 141, endPoint x: 189, endPoint y: 142, distance: 16.2
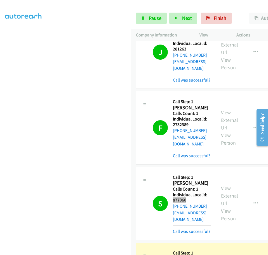
scroll to position [1444, 0]
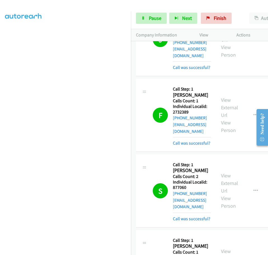
drag, startPoint x: 173, startPoint y: 78, endPoint x: 191, endPoint y: 78, distance: 17.6
click at [191, 250] on h5 "Individual Localid: 1102697" at bounding box center [192, 259] width 38 height 11
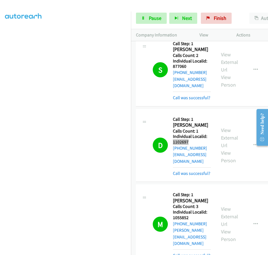
scroll to position [1569, 0]
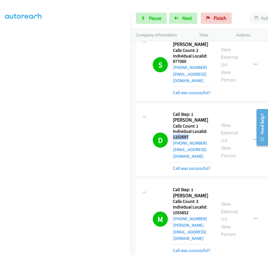
drag, startPoint x: 173, startPoint y: 159, endPoint x: 190, endPoint y: 159, distance: 16.8
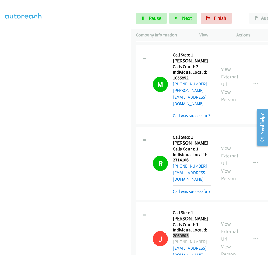
scroll to position [1709, 0]
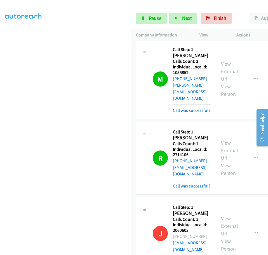
drag, startPoint x: 174, startPoint y: 88, endPoint x: 193, endPoint y: 89, distance: 19.4
click at [149, 22] on link "Pause" at bounding box center [151, 18] width 31 height 11
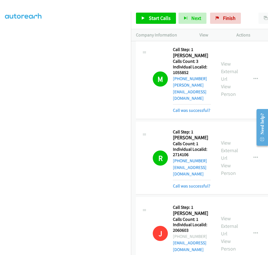
drag, startPoint x: 173, startPoint y: 156, endPoint x: 190, endPoint y: 154, distance: 16.7
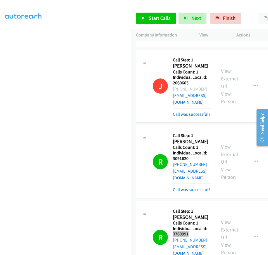
scroll to position [1863, 0]
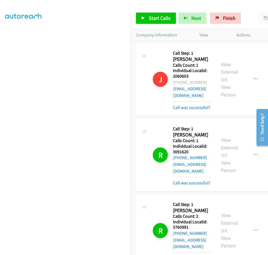
drag, startPoint x: 173, startPoint y: 72, endPoint x: 193, endPoint y: 70, distance: 20.2
drag, startPoint x: 173, startPoint y: 128, endPoint x: 189, endPoint y: 127, distance: 16.0
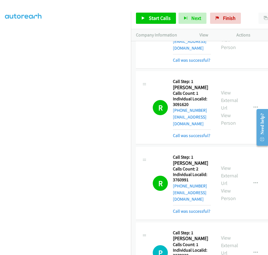
scroll to position [1919, 0]
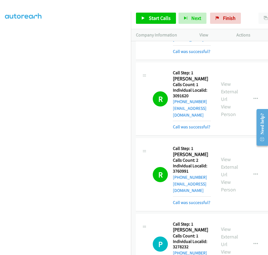
drag, startPoint x: 173, startPoint y: 129, endPoint x: 192, endPoint y: 128, distance: 19.0
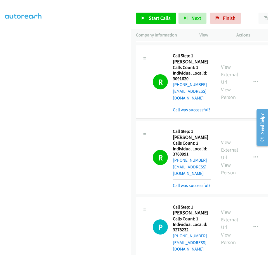
scroll to position [1996, 0]
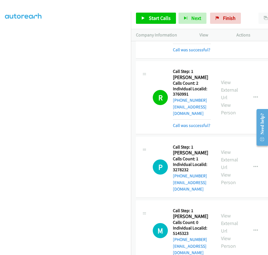
drag, startPoint x: 173, startPoint y: 109, endPoint x: 189, endPoint y: 109, distance: 16.2
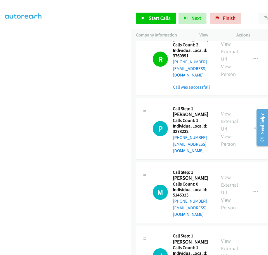
scroll to position [2045, 0]
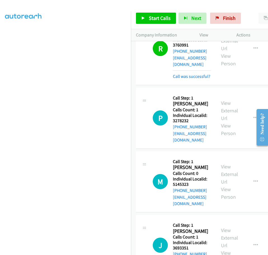
drag, startPoint x: 173, startPoint y: 116, endPoint x: 189, endPoint y: 116, distance: 15.9
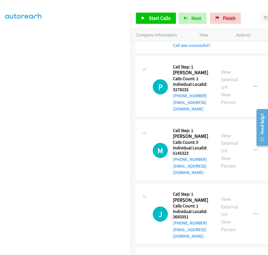
scroll to position [2080, 0]
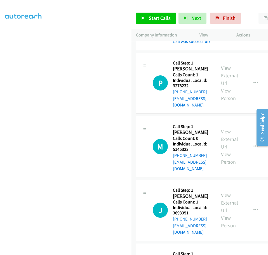
drag, startPoint x: 173, startPoint y: 138, endPoint x: 188, endPoint y: 138, distance: 15.1
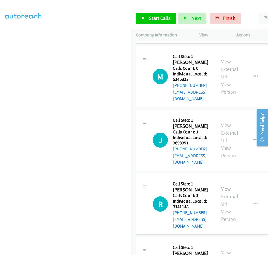
drag, startPoint x: 173, startPoint y: 126, endPoint x: 187, endPoint y: 126, distance: 13.7
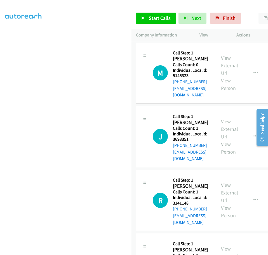
scroll to position [2157, 0]
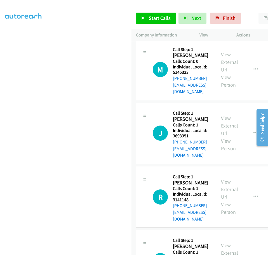
drag, startPoint x: 173, startPoint y: 176, endPoint x: 190, endPoint y: 175, distance: 16.8
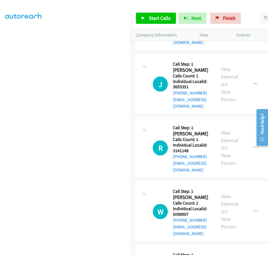
scroll to position [2213, 0]
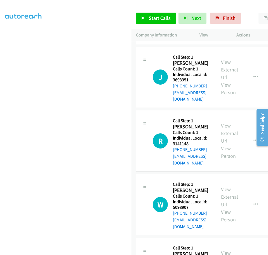
drag, startPoint x: 173, startPoint y: 177, endPoint x: 190, endPoint y: 177, distance: 16.8
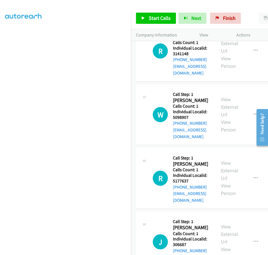
scroll to position [2304, 0]
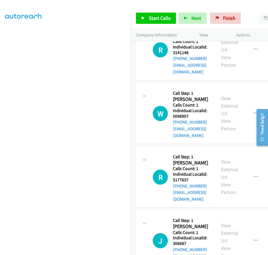
drag, startPoint x: 173, startPoint y: 143, endPoint x: 189, endPoint y: 142, distance: 15.4
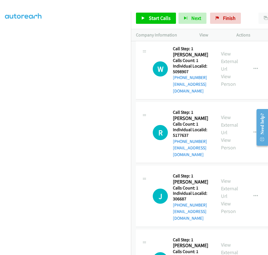
scroll to position [2395, 0]
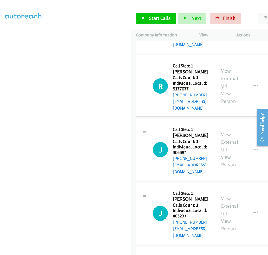
drag, startPoint x: 173, startPoint y: 109, endPoint x: 190, endPoint y: 109, distance: 17.4
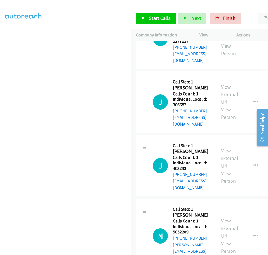
scroll to position [2451, 0]
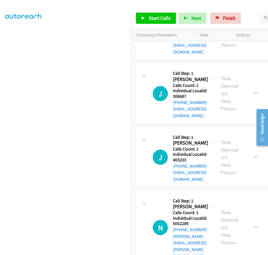
drag, startPoint x: 173, startPoint y: 110, endPoint x: 189, endPoint y: 110, distance: 15.9
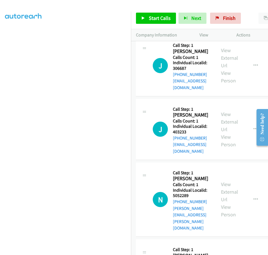
scroll to position [2486, 0]
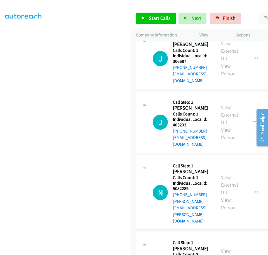
drag, startPoint x: 173, startPoint y: 131, endPoint x: 190, endPoint y: 131, distance: 16.5
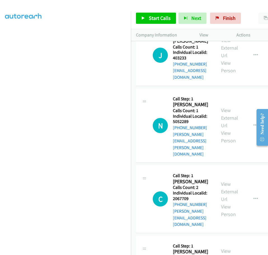
scroll to position [2555, 0]
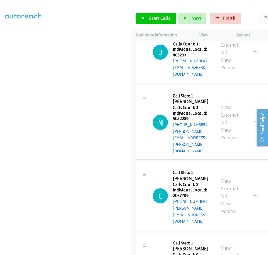
drag, startPoint x: 173, startPoint y: 118, endPoint x: 190, endPoint y: 118, distance: 17.1
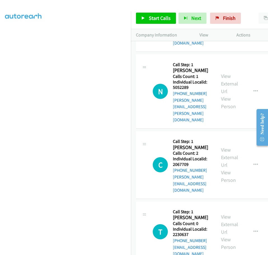
scroll to position [2590, 0]
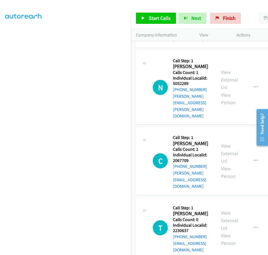
drag, startPoint x: 173, startPoint y: 141, endPoint x: 189, endPoint y: 141, distance: 15.9
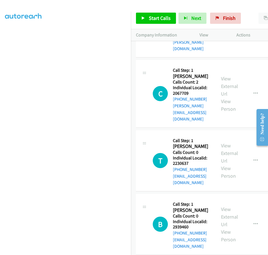
scroll to position [2677, 0]
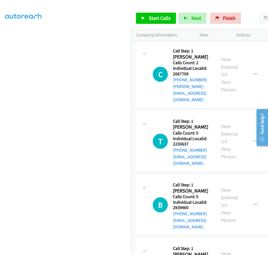
drag, startPoint x: 173, startPoint y: 110, endPoint x: 190, endPoint y: 110, distance: 17.1
drag, startPoint x: 173, startPoint y: 225, endPoint x: 192, endPoint y: 224, distance: 18.8
click at [152, 15] on link "Start Calls" at bounding box center [156, 18] width 40 height 11
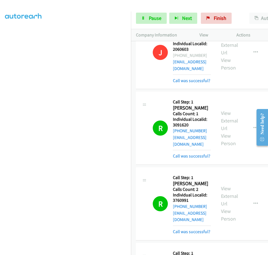
scroll to position [1858, 0]
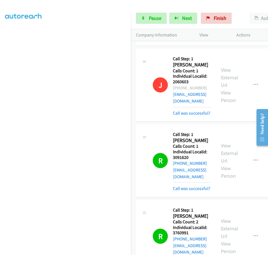
drag, startPoint x: 173, startPoint y: 76, endPoint x: 187, endPoint y: 76, distance: 13.7
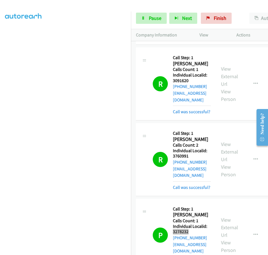
scroll to position [1934, 0]
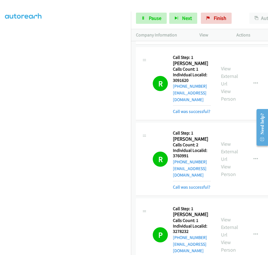
drag, startPoint x: 173, startPoint y: 69, endPoint x: 192, endPoint y: 69, distance: 19.0
click at [155, 22] on link "Pause" at bounding box center [151, 18] width 31 height 11
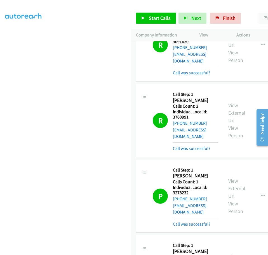
scroll to position [1976, 0]
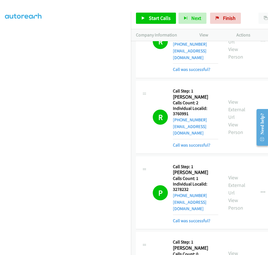
click at [151, 19] on span "Start Calls" at bounding box center [160, 18] width 22 height 6
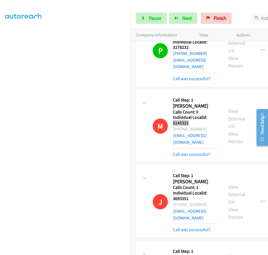
scroll to position [2123, 0]
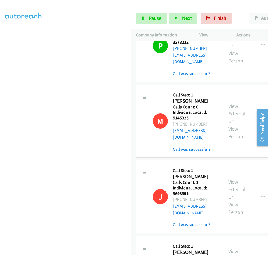
drag, startPoint x: 173, startPoint y: 143, endPoint x: 188, endPoint y: 143, distance: 15.1
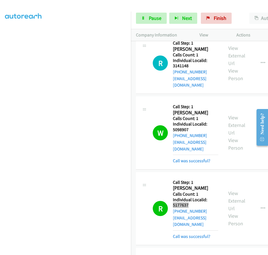
scroll to position [2333, 0]
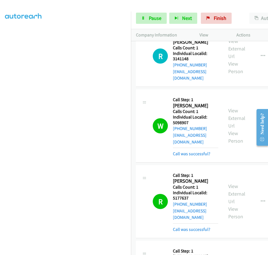
drag, startPoint x: 173, startPoint y: 72, endPoint x: 188, endPoint y: 72, distance: 15.1
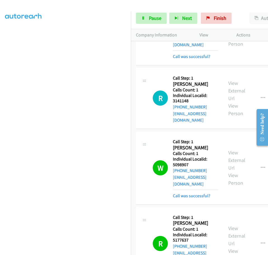
scroll to position [2284, 0]
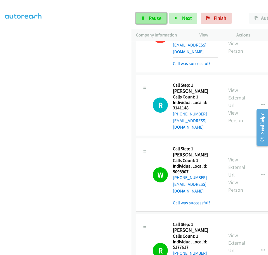
click at [149, 21] on link "Pause" at bounding box center [151, 18] width 31 height 11
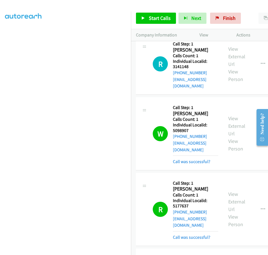
scroll to position [2333, 0]
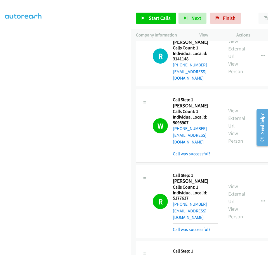
click at [152, 20] on span "Start Calls" at bounding box center [160, 18] width 22 height 6
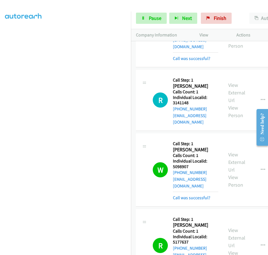
scroll to position [2284, 0]
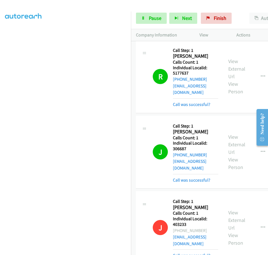
scroll to position [2480, 0]
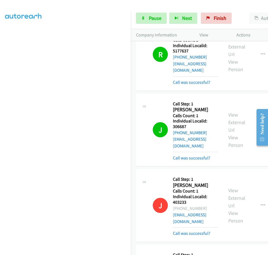
drag, startPoint x: 173, startPoint y: 119, endPoint x: 190, endPoint y: 119, distance: 17.6
drag, startPoint x: 174, startPoint y: 188, endPoint x: 190, endPoint y: 187, distance: 16.5
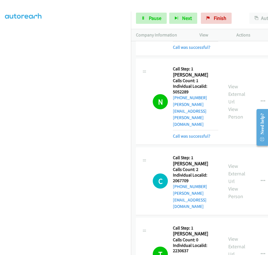
scroll to position [2669, 0]
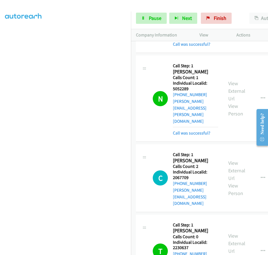
drag, startPoint x: 173, startPoint y: 68, endPoint x: 189, endPoint y: 68, distance: 15.9
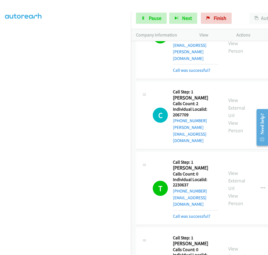
scroll to position [2732, 0]
click at [156, 20] on span "Pause" at bounding box center [155, 18] width 13 height 6
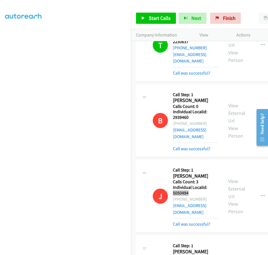
scroll to position [2879, 0]
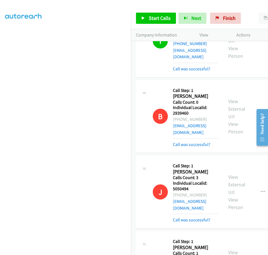
drag, startPoint x: 173, startPoint y: 123, endPoint x: 188, endPoint y: 122, distance: 15.4
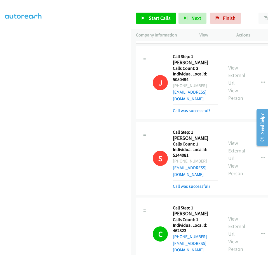
scroll to position [2990, 0]
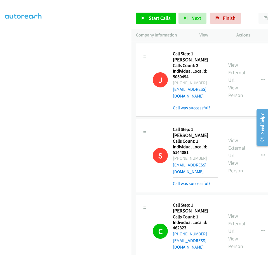
drag, startPoint x: 173, startPoint y: 123, endPoint x: 192, endPoint y: 124, distance: 19.6
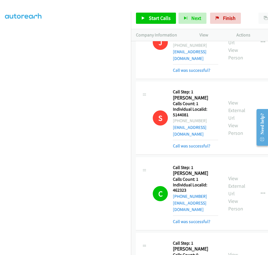
scroll to position [3032, 0]
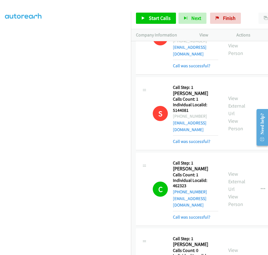
drag, startPoint x: 173, startPoint y: 138, endPoint x: 189, endPoint y: 139, distance: 15.7
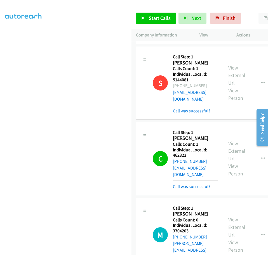
scroll to position [3067, 0]
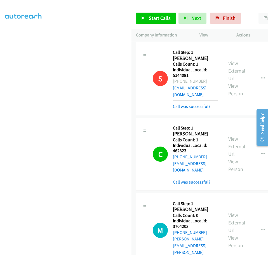
drag, startPoint x: 173, startPoint y: 159, endPoint x: 191, endPoint y: 159, distance: 18.2
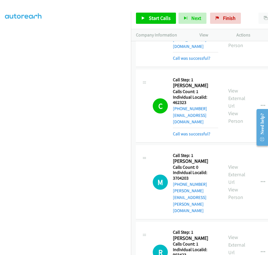
scroll to position [3130, 0]
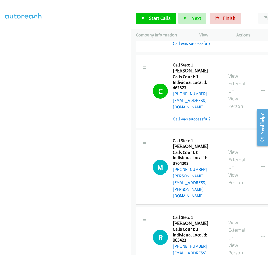
drag, startPoint x: 173, startPoint y: 155, endPoint x: 189, endPoint y: 154, distance: 15.4
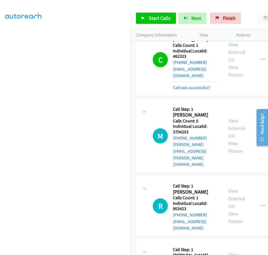
scroll to position [3165, 0]
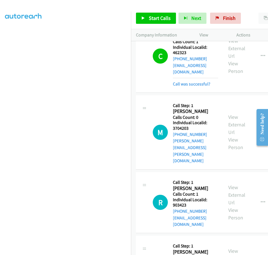
drag, startPoint x: 174, startPoint y: 175, endPoint x: 190, endPoint y: 176, distance: 16.2
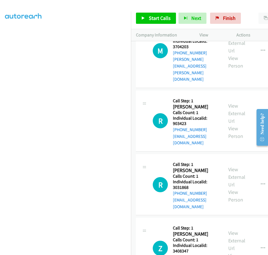
scroll to position [3249, 0]
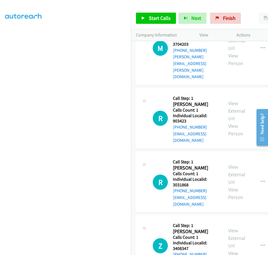
drag, startPoint x: 175, startPoint y: 150, endPoint x: 191, endPoint y: 149, distance: 15.7
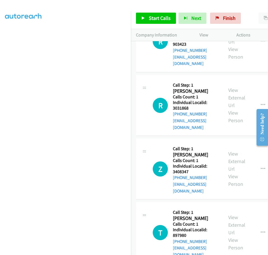
scroll to position [3326, 0]
drag, startPoint x: 174, startPoint y: 129, endPoint x: 185, endPoint y: 129, distance: 11.8
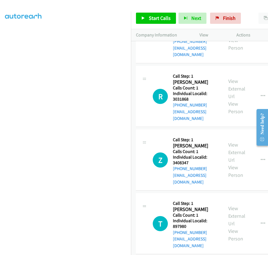
scroll to position [3340, 0]
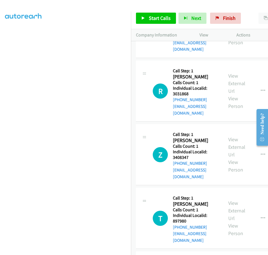
drag, startPoint x: 173, startPoint y: 172, endPoint x: 191, endPoint y: 171, distance: 18.5
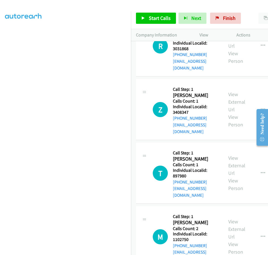
scroll to position [3410, 0]
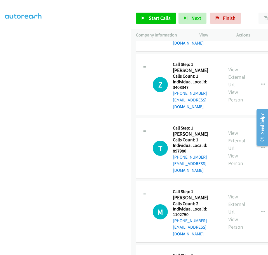
drag, startPoint x: 173, startPoint y: 159, endPoint x: 189, endPoint y: 160, distance: 16.0
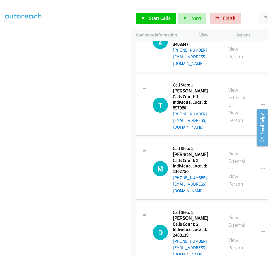
scroll to position [3466, 0]
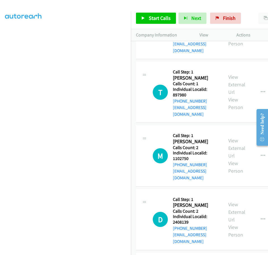
drag, startPoint x: 173, startPoint y: 160, endPoint x: 189, endPoint y: 159, distance: 16.0
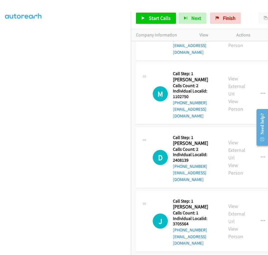
scroll to position [3529, 0]
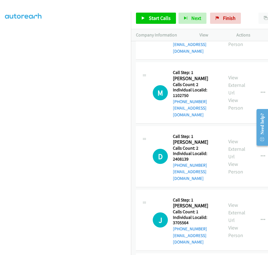
drag, startPoint x: 174, startPoint y: 154, endPoint x: 196, endPoint y: 154, distance: 22.1
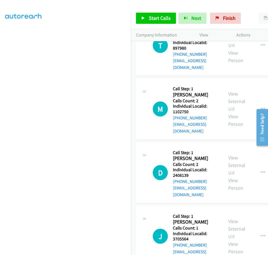
scroll to position [3494, 0]
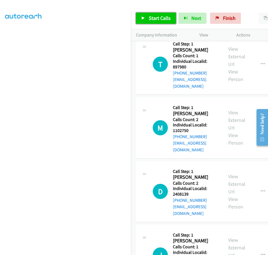
click at [145, 17] on link "Start Calls" at bounding box center [156, 18] width 40 height 11
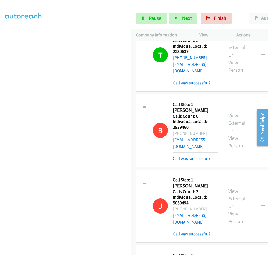
scroll to position [2872, 0]
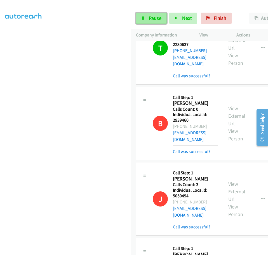
click at [145, 21] on link "Pause" at bounding box center [151, 18] width 31 height 11
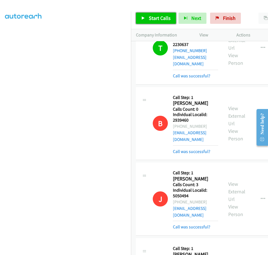
click at [147, 16] on link "Start Calls" at bounding box center [156, 18] width 40 height 11
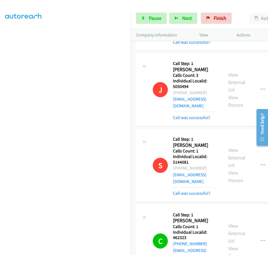
scroll to position [2997, 0]
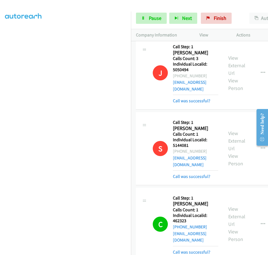
drag, startPoint x: 174, startPoint y: 72, endPoint x: 192, endPoint y: 71, distance: 17.9
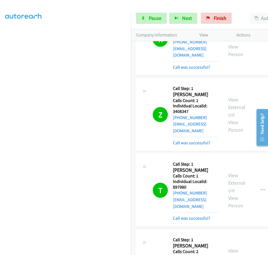
scroll to position [3403, 0]
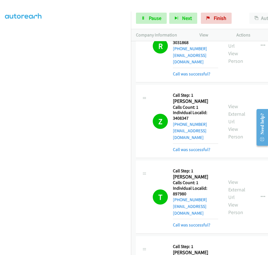
drag, startPoint x: 173, startPoint y: 78, endPoint x: 190, endPoint y: 78, distance: 17.1
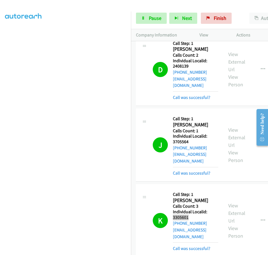
scroll to position [3683, 0]
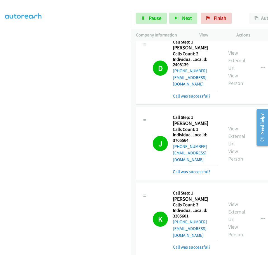
drag, startPoint x: 173, startPoint y: 188, endPoint x: 190, endPoint y: 188, distance: 16.8
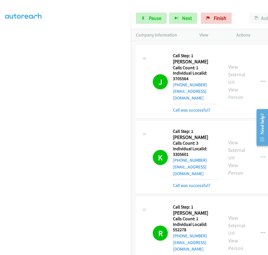
scroll to position [3746, 0]
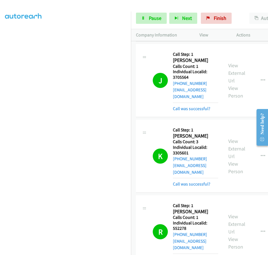
drag, startPoint x: 173, startPoint y: 182, endPoint x: 190, endPoint y: 183, distance: 17.4
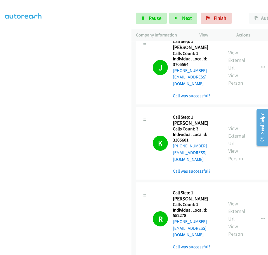
scroll to position [3795, 0]
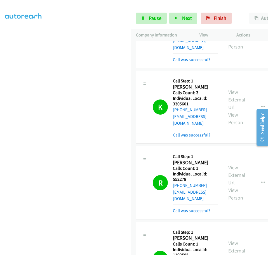
drag, startPoint x: 173, startPoint y: 191, endPoint x: 189, endPoint y: 191, distance: 15.7
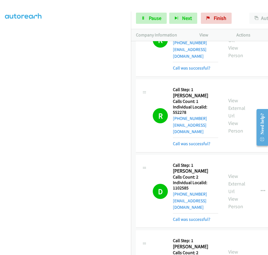
scroll to position [3863, 0]
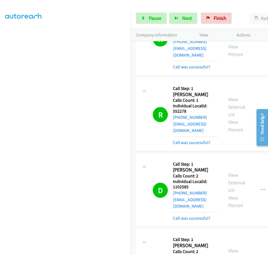
drag, startPoint x: 173, startPoint y: 192, endPoint x: 191, endPoint y: 192, distance: 17.6
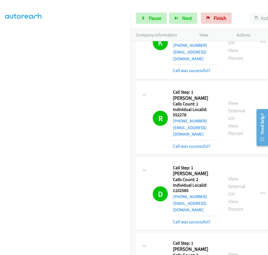
scroll to position [3791, 0]
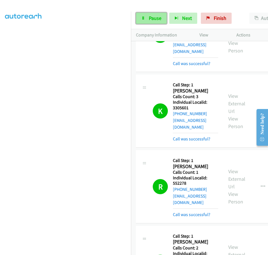
click at [149, 14] on link "Pause" at bounding box center [151, 18] width 31 height 11
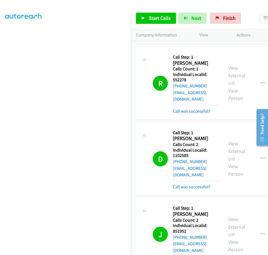
scroll to position [3896, 0]
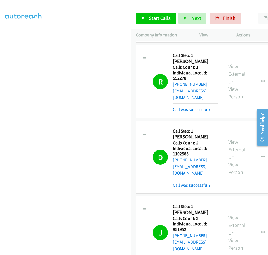
drag, startPoint x: 173, startPoint y: 126, endPoint x: 190, endPoint y: 125, distance: 16.8
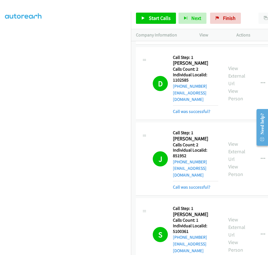
scroll to position [3986, 0]
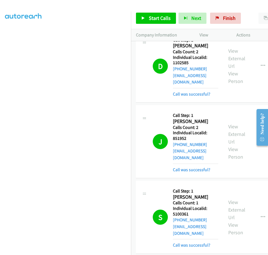
drag, startPoint x: 173, startPoint y: 148, endPoint x: 196, endPoint y: 148, distance: 22.1
drag, startPoint x: 173, startPoint y: 204, endPoint x: 191, endPoint y: 204, distance: 18.2
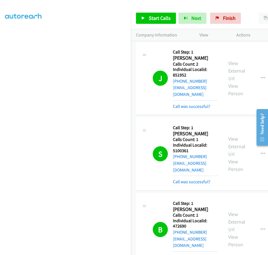
scroll to position [4063, 0]
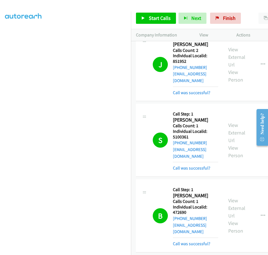
drag, startPoint x: 173, startPoint y: 185, endPoint x: 191, endPoint y: 185, distance: 17.3
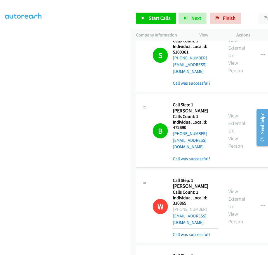
scroll to position [4154, 0]
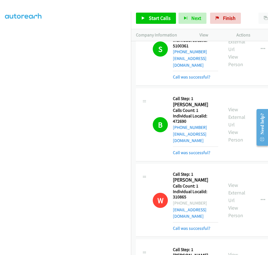
drag, startPoint x: 174, startPoint y: 150, endPoint x: 190, endPoint y: 151, distance: 15.7
drag, startPoint x: 173, startPoint y: 152, endPoint x: 190, endPoint y: 151, distance: 16.5
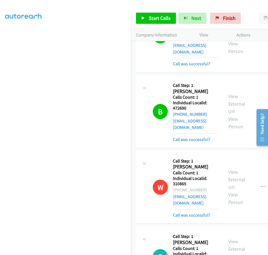
scroll to position [4189, 0]
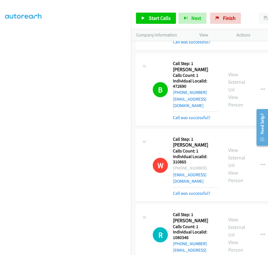
drag, startPoint x: 173, startPoint y: 173, endPoint x: 190, endPoint y: 173, distance: 16.8
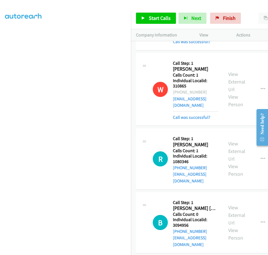
scroll to position [4266, 0]
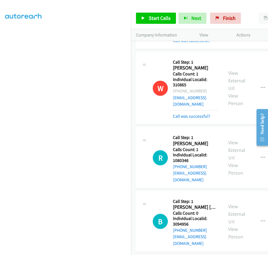
drag, startPoint x: 173, startPoint y: 152, endPoint x: 190, endPoint y: 152, distance: 16.8
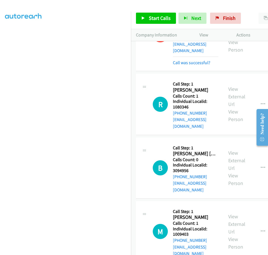
scroll to position [4343, 0]
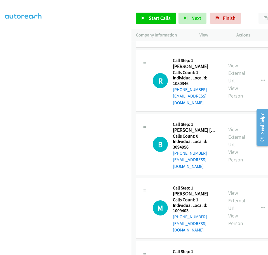
drag, startPoint x: 174, startPoint y: 133, endPoint x: 191, endPoint y: 134, distance: 17.1
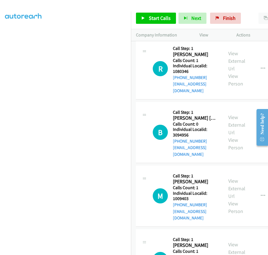
scroll to position [4385, 0]
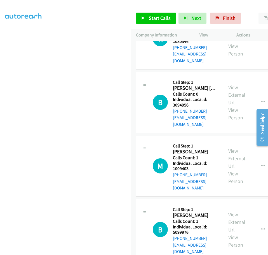
drag, startPoint x: 173, startPoint y: 148, endPoint x: 190, endPoint y: 148, distance: 17.3
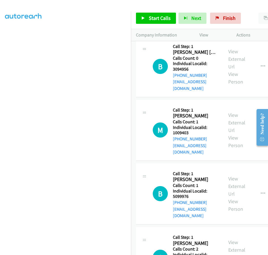
scroll to position [4427, 0]
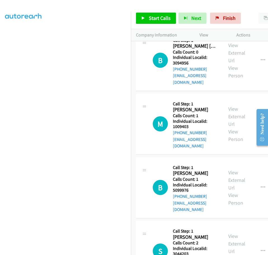
drag, startPoint x: 174, startPoint y: 163, endPoint x: 192, endPoint y: 163, distance: 18.2
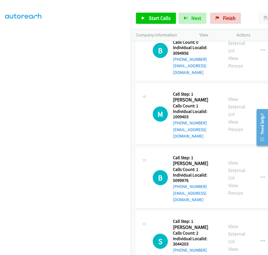
scroll to position [4483, 0]
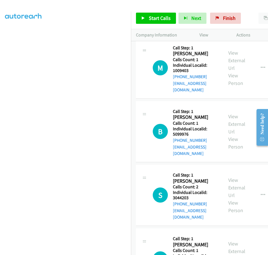
drag, startPoint x: 173, startPoint y: 163, endPoint x: 189, endPoint y: 163, distance: 15.7
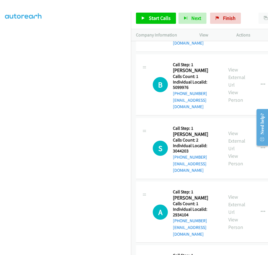
scroll to position [4546, 0]
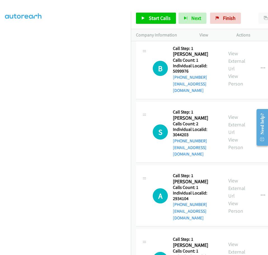
drag, startPoint x: 174, startPoint y: 158, endPoint x: 190, endPoint y: 157, distance: 16.0
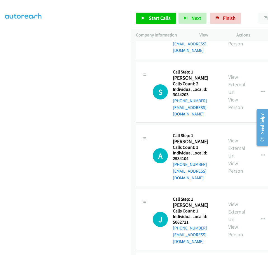
scroll to position [4623, 0]
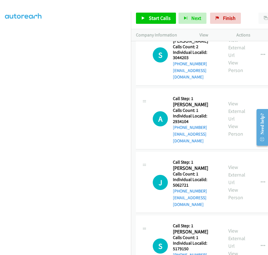
drag, startPoint x: 173, startPoint y: 139, endPoint x: 189, endPoint y: 138, distance: 16.0
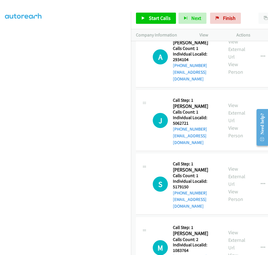
scroll to position [4706, 0]
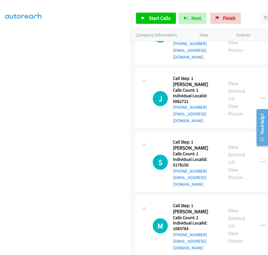
drag, startPoint x: 173, startPoint y: 112, endPoint x: 189, endPoint y: 112, distance: 15.7
drag, startPoint x: 173, startPoint y: 168, endPoint x: 181, endPoint y: 167, distance: 7.6
drag, startPoint x: 173, startPoint y: 224, endPoint x: 193, endPoint y: 224, distance: 20.4
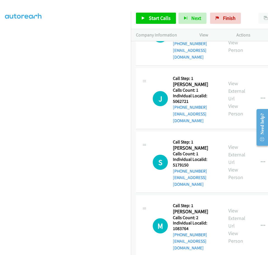
click at [155, 15] on span "Start Calls" at bounding box center [160, 18] width 22 height 6
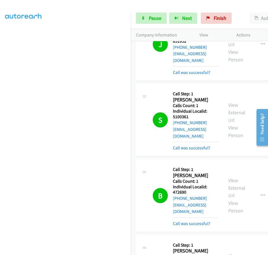
scroll to position [4087, 0]
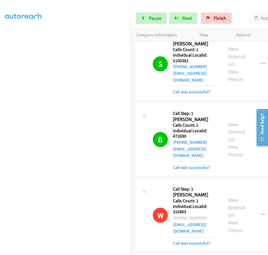
scroll to position [4143, 0]
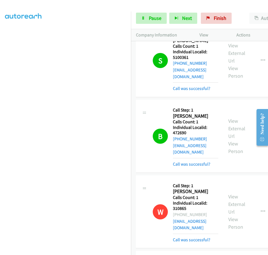
drag, startPoint x: 258, startPoint y: 97, endPoint x: 255, endPoint y: 102, distance: 6.2
click at [154, 19] on span "Pause" at bounding box center [155, 18] width 13 height 6
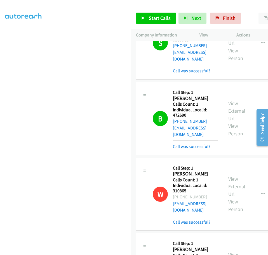
scroll to position [4164, 0]
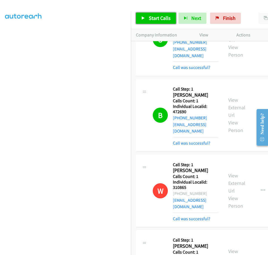
click at [163, 15] on span "Start Calls" at bounding box center [160, 18] width 22 height 6
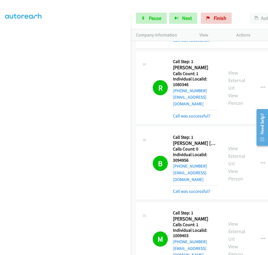
scroll to position [4367, 0]
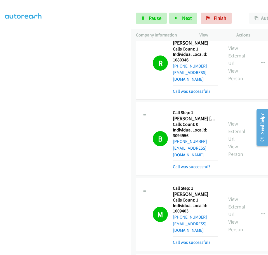
drag, startPoint x: 173, startPoint y: 137, endPoint x: 190, endPoint y: 136, distance: 17.1
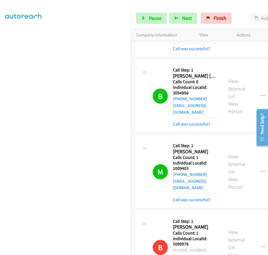
scroll to position [4416, 0]
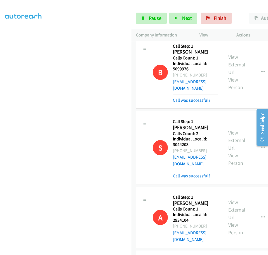
scroll to position [4576, 0]
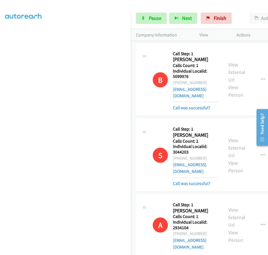
drag, startPoint x: 174, startPoint y: 63, endPoint x: 191, endPoint y: 64, distance: 17.4
drag, startPoint x: 173, startPoint y: 63, endPoint x: 193, endPoint y: 63, distance: 19.9
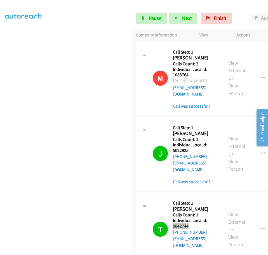
scroll to position [4947, 0]
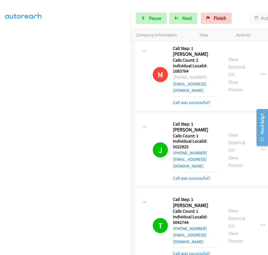
drag, startPoint x: 175, startPoint y: 197, endPoint x: 191, endPoint y: 197, distance: 15.7
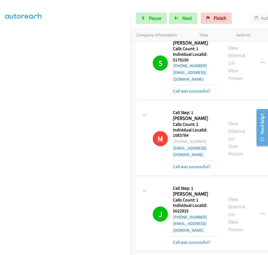
scroll to position [4833, 0]
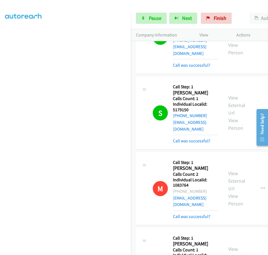
drag, startPoint x: 173, startPoint y: 83, endPoint x: 190, endPoint y: 81, distance: 16.7
drag, startPoint x: 173, startPoint y: 152, endPoint x: 189, endPoint y: 152, distance: 15.4
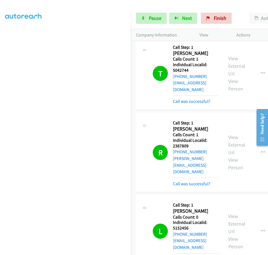
scroll to position [5113, 0]
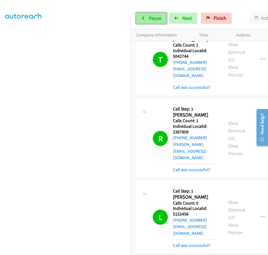
click at [148, 17] on link "Pause" at bounding box center [151, 18] width 31 height 11
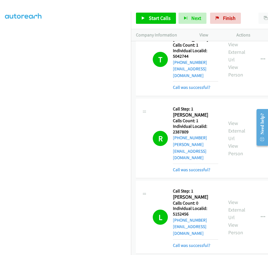
drag, startPoint x: 173, startPoint y: 79, endPoint x: 189, endPoint y: 78, distance: 16.5
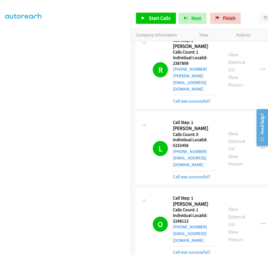
scroll to position [5183, 0]
